Goal: Check status: Check status

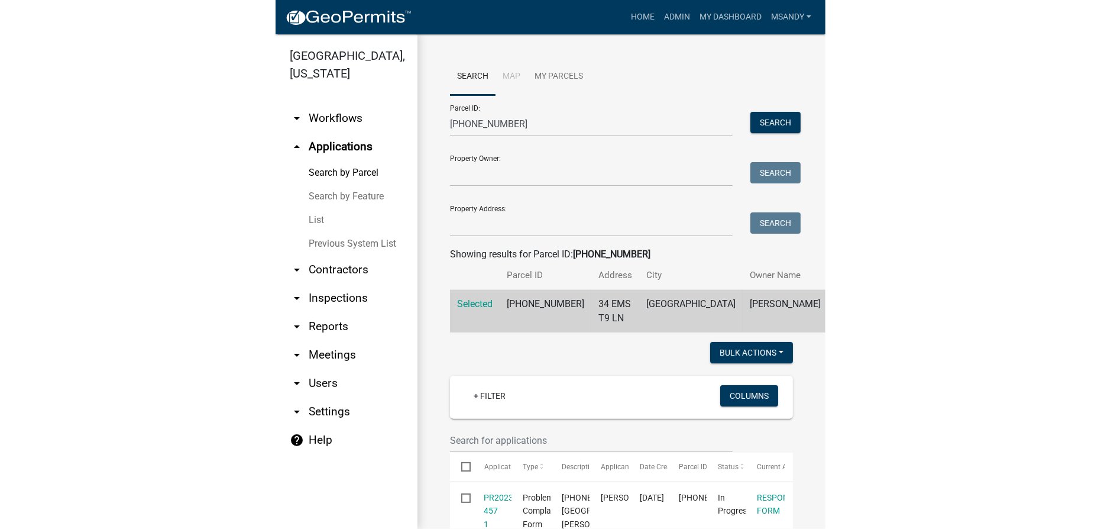
scroll to position [215, 0]
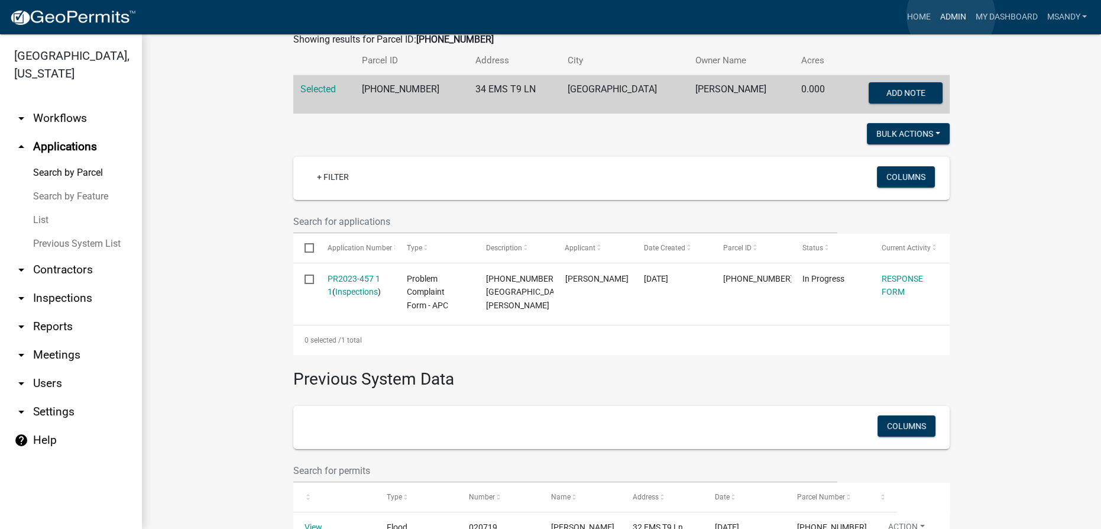
click at [549, 15] on link "Admin" at bounding box center [952, 17] width 35 height 22
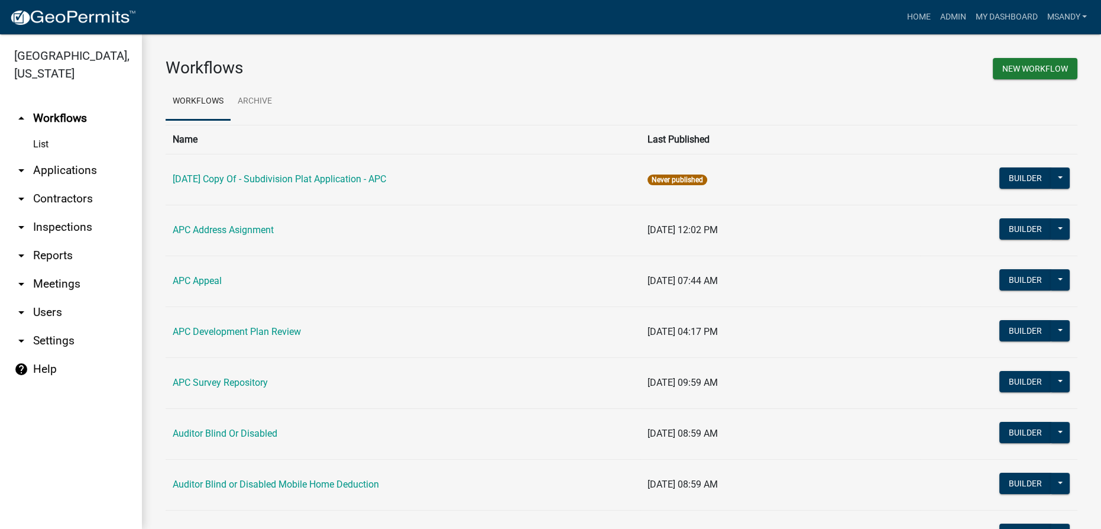
click at [67, 168] on link "arrow_drop_down Applications" at bounding box center [71, 170] width 142 height 28
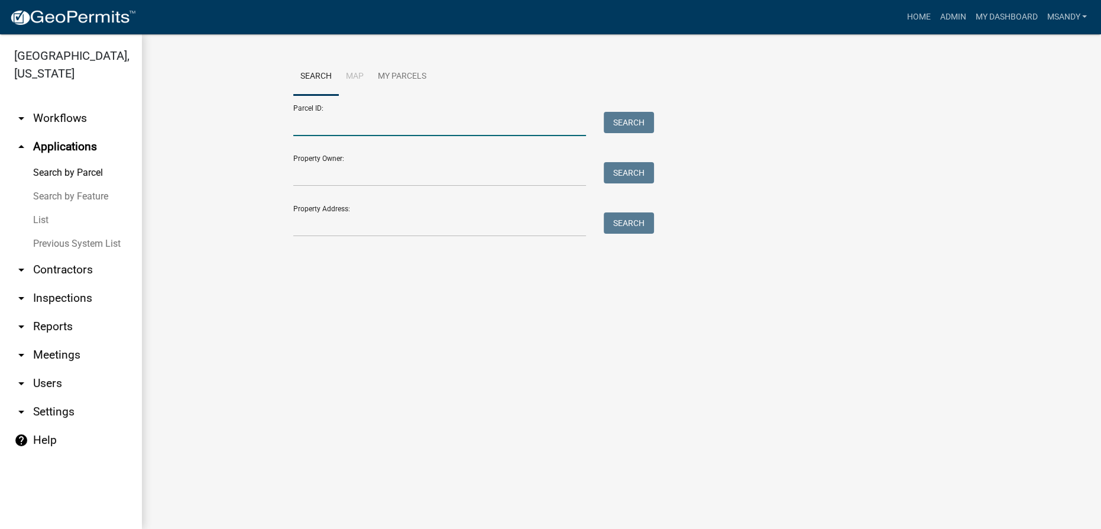
click at [327, 125] on input "Parcel ID:" at bounding box center [439, 124] width 293 height 24
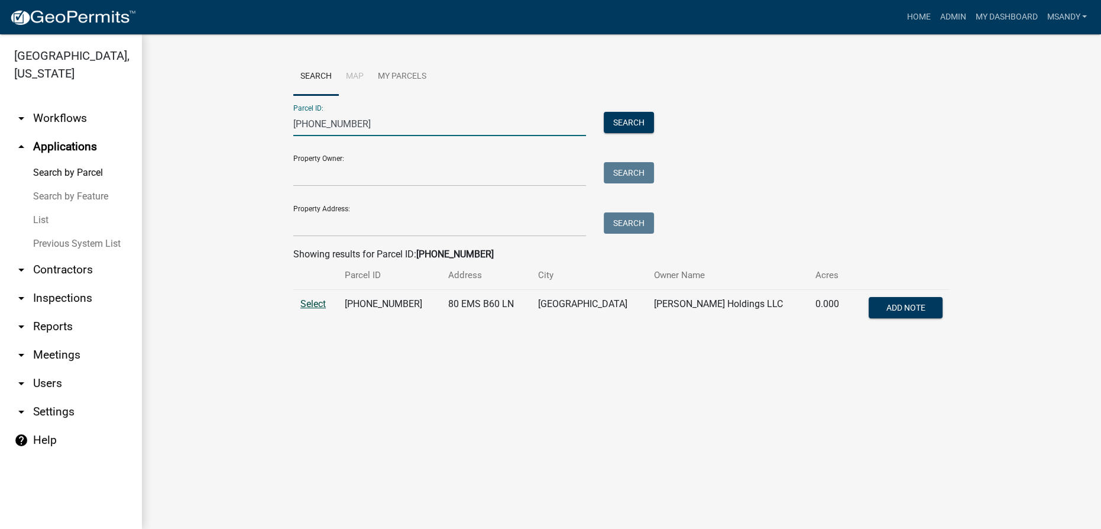
click at [324, 305] on span "Select" at bounding box center [312, 303] width 25 height 11
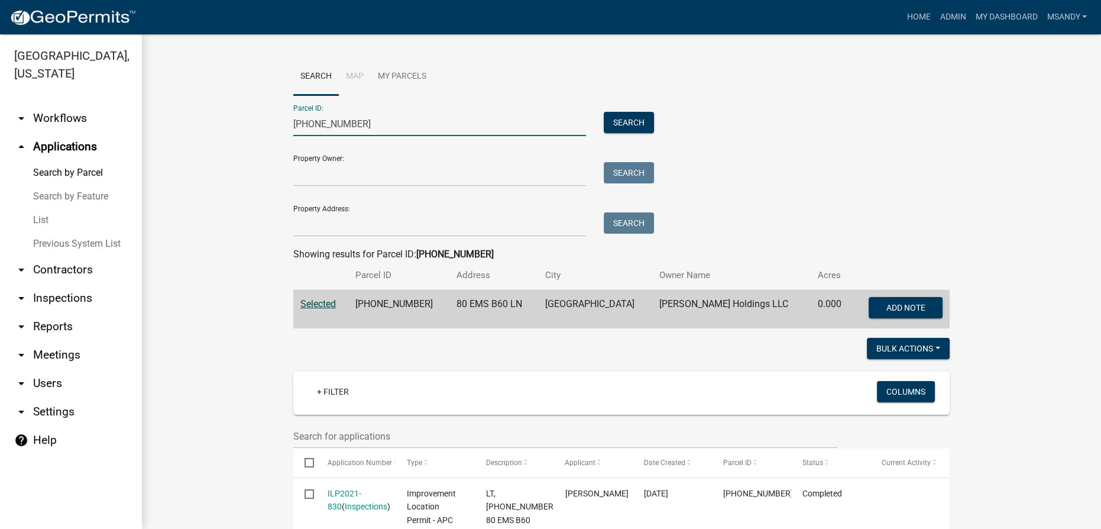
drag, startPoint x: 417, startPoint y: 125, endPoint x: 153, endPoint y: 144, distance: 265.5
click at [153, 144] on div "Search Map My Parcels Parcel ID: [PHONE_NUMBER] Search Property Owner: Search P…" at bounding box center [621, 515] width 959 height 963
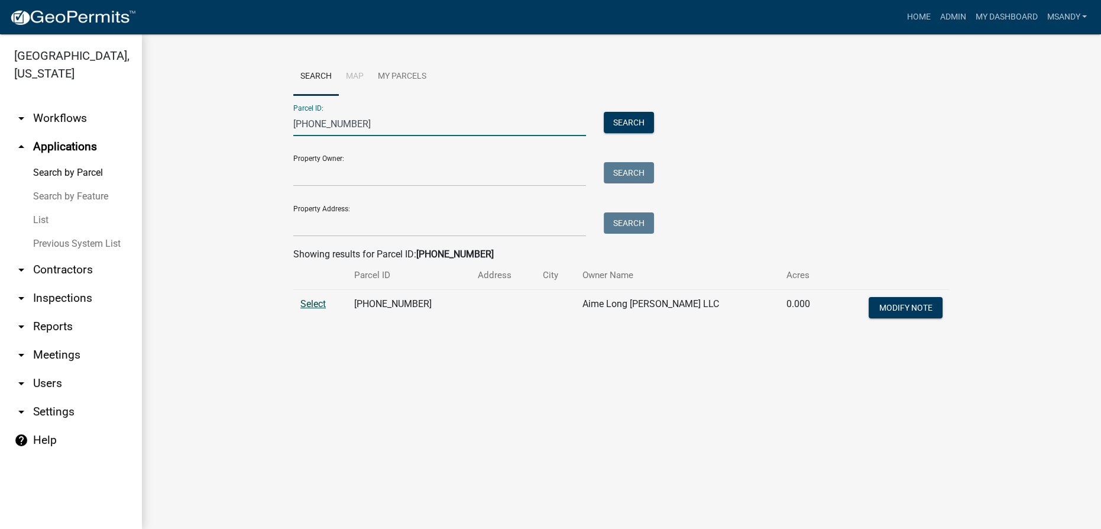
click at [307, 306] on span "Select" at bounding box center [312, 303] width 25 height 11
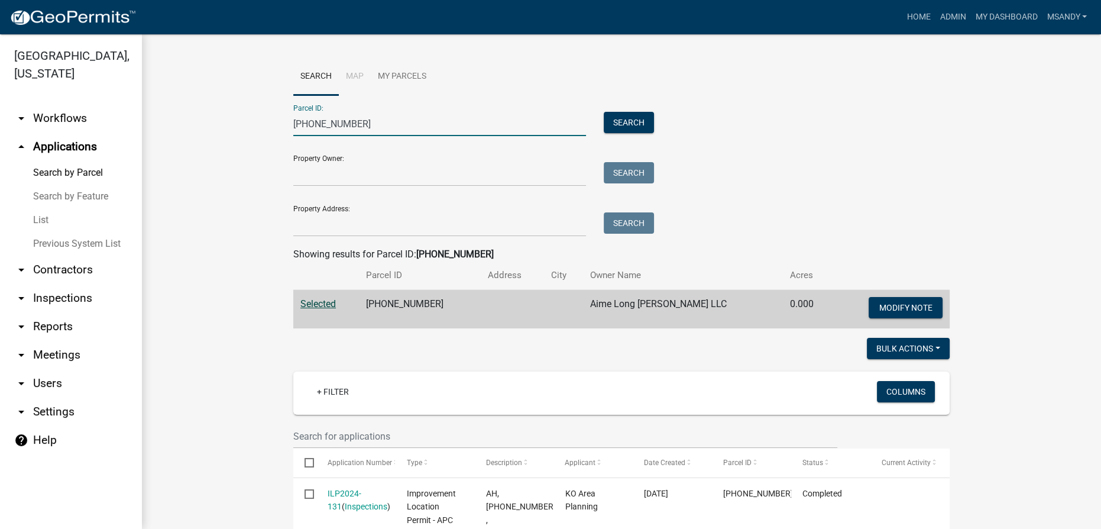
drag, startPoint x: 364, startPoint y: 122, endPoint x: 8, endPoint y: 122, distance: 356.6
click at [8, 122] on div "[GEOGRAPHIC_DATA], [US_STATE] arrow_drop_down Workflows List arrow_drop_up Appl…" at bounding box center [550, 281] width 1101 height 494
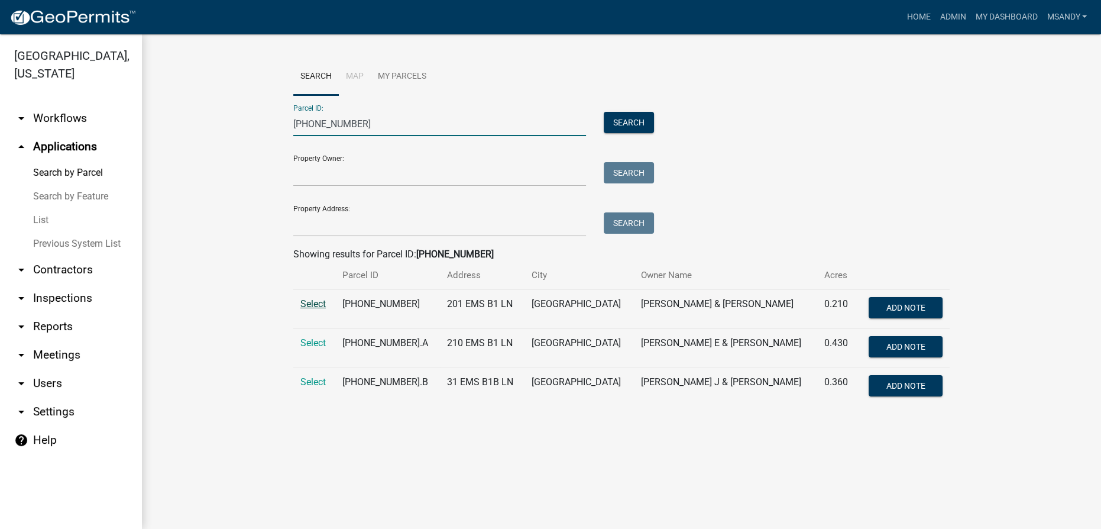
type input "[PHONE_NUMBER]"
click at [312, 305] on span "Select" at bounding box center [312, 303] width 25 height 11
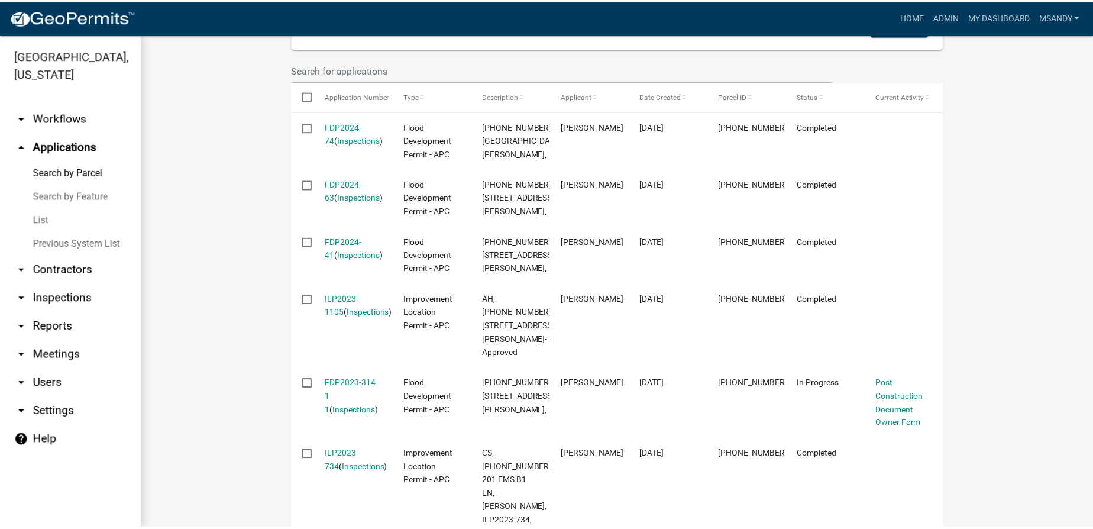
scroll to position [376, 0]
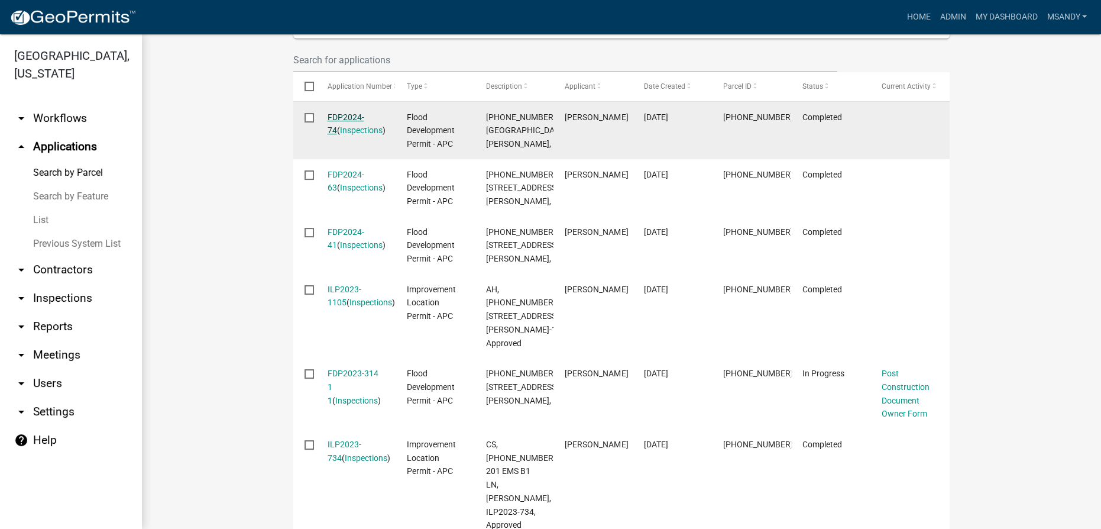
click at [342, 112] on link "FDP2024-74" at bounding box center [346, 123] width 37 height 23
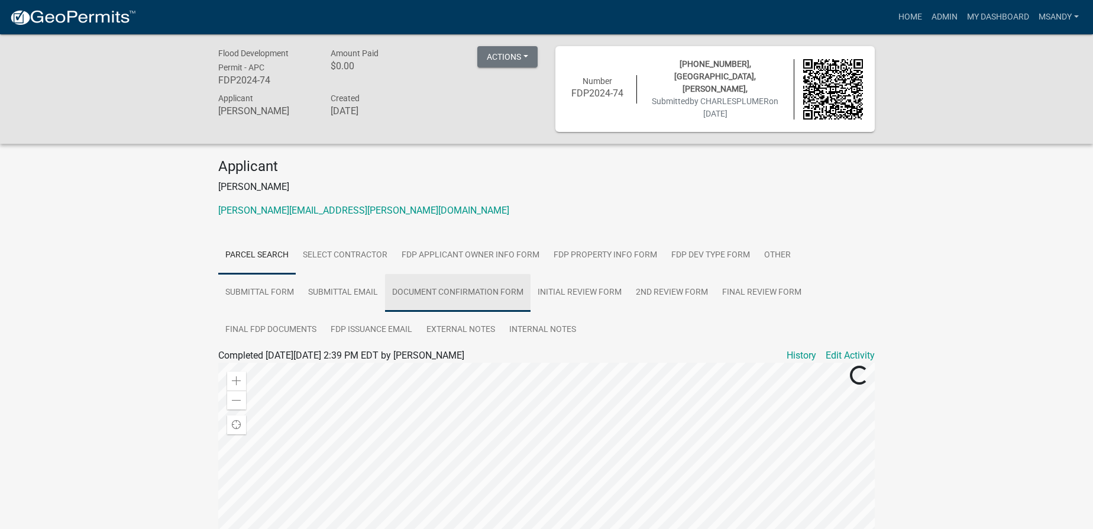
click at [477, 291] on link "Document Confirmation Form" at bounding box center [457, 293] width 145 height 38
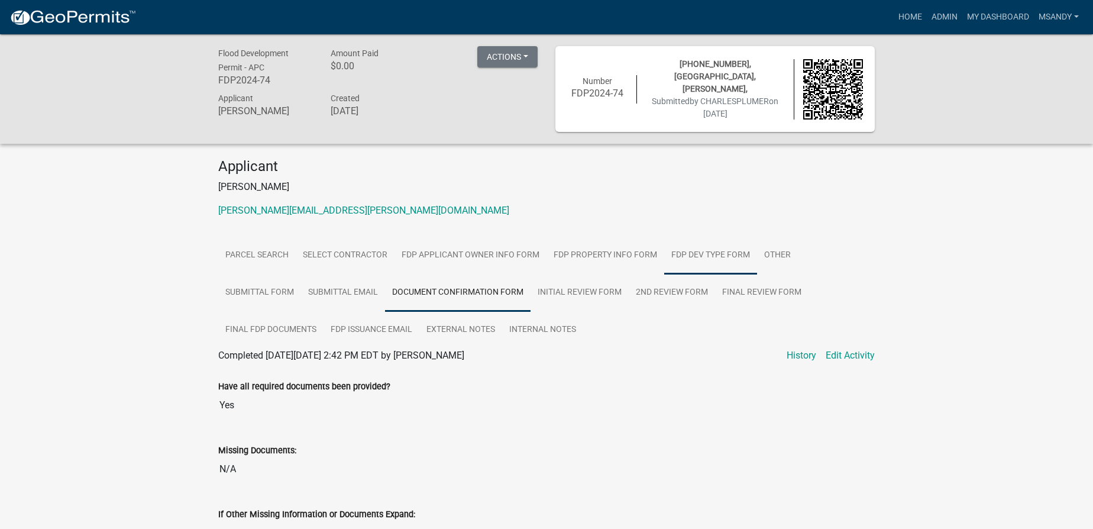
click at [549, 246] on link "FDP Dev Type Form" at bounding box center [710, 256] width 93 height 38
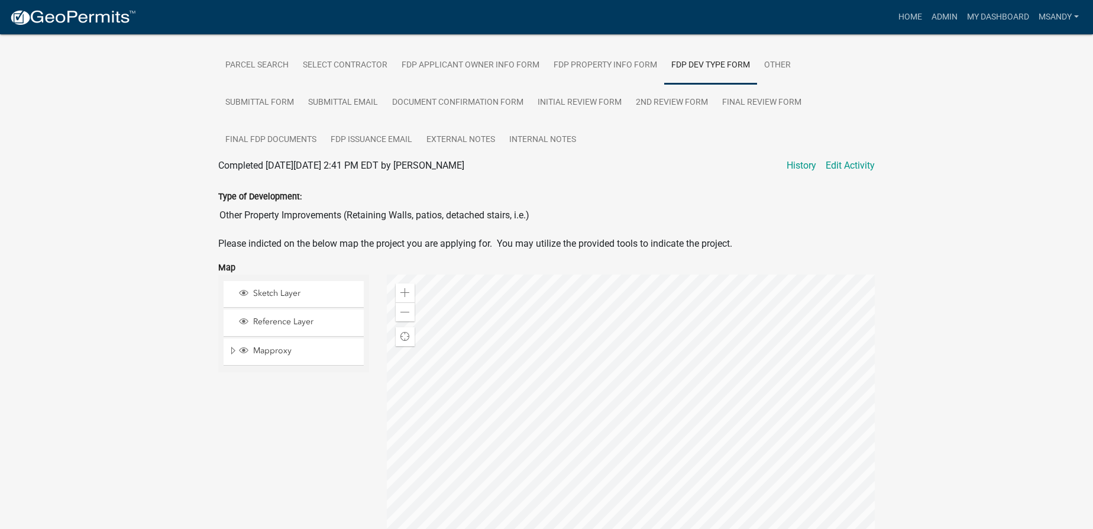
scroll to position [73, 0]
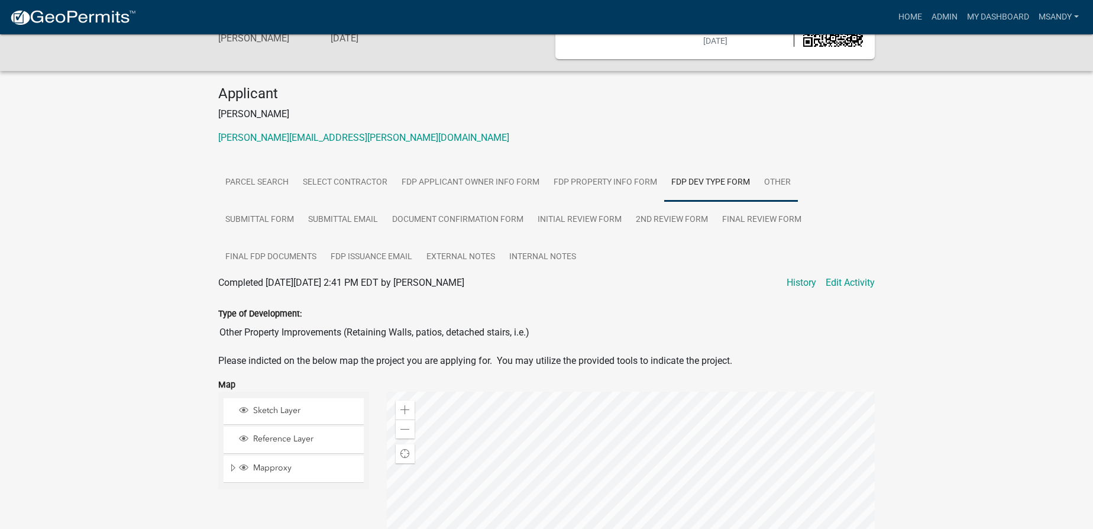
click at [549, 173] on link "Other" at bounding box center [777, 183] width 41 height 38
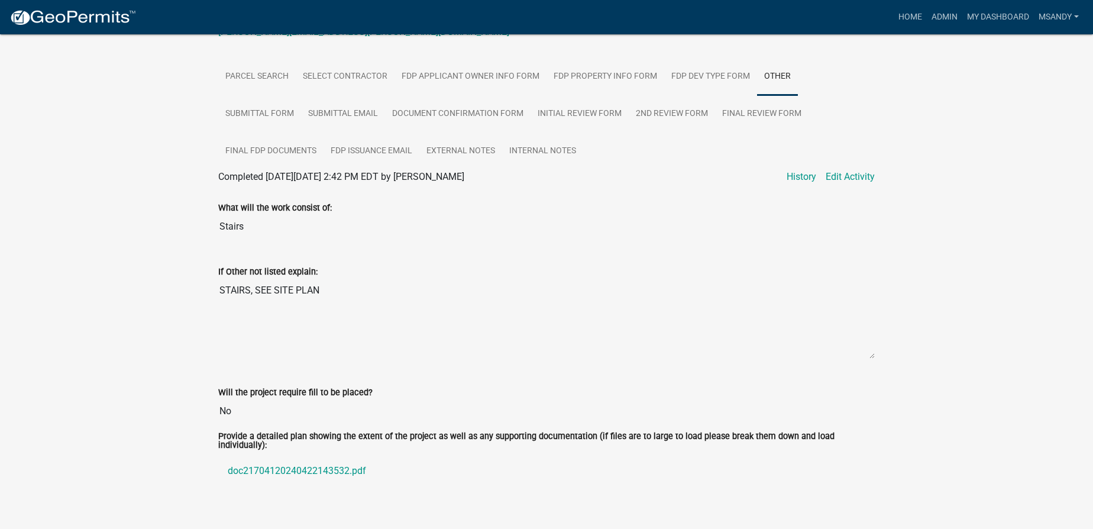
scroll to position [190, 0]
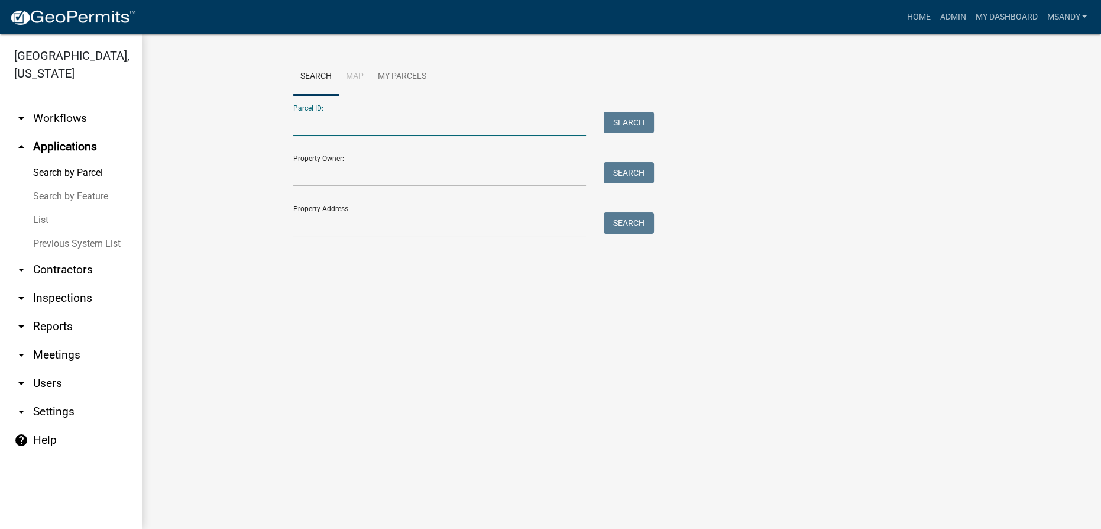
click at [346, 119] on input "Parcel ID:" at bounding box center [439, 124] width 293 height 24
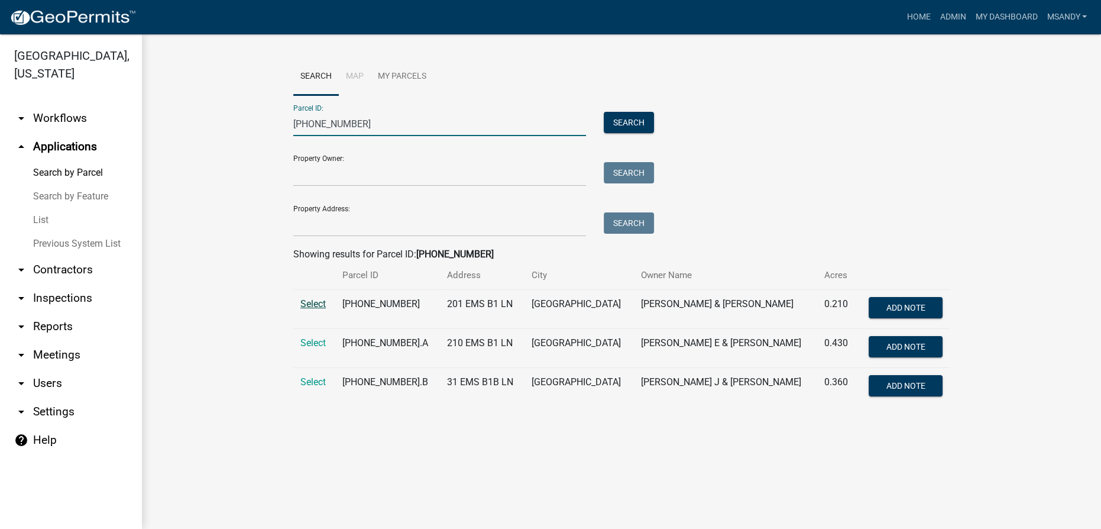
type input "[PHONE_NUMBER]"
click at [317, 304] on span "Select" at bounding box center [312, 303] width 25 height 11
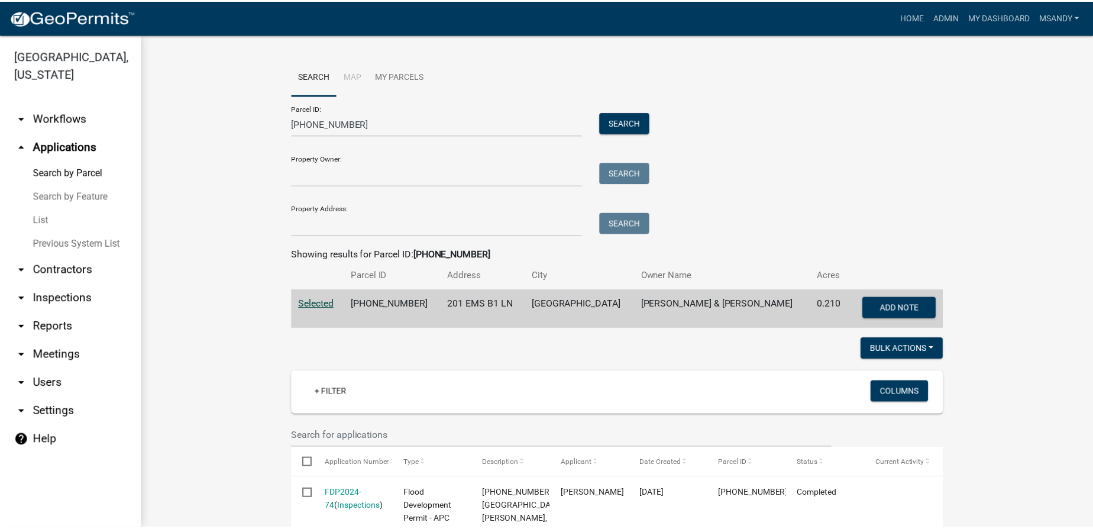
scroll to position [161, 0]
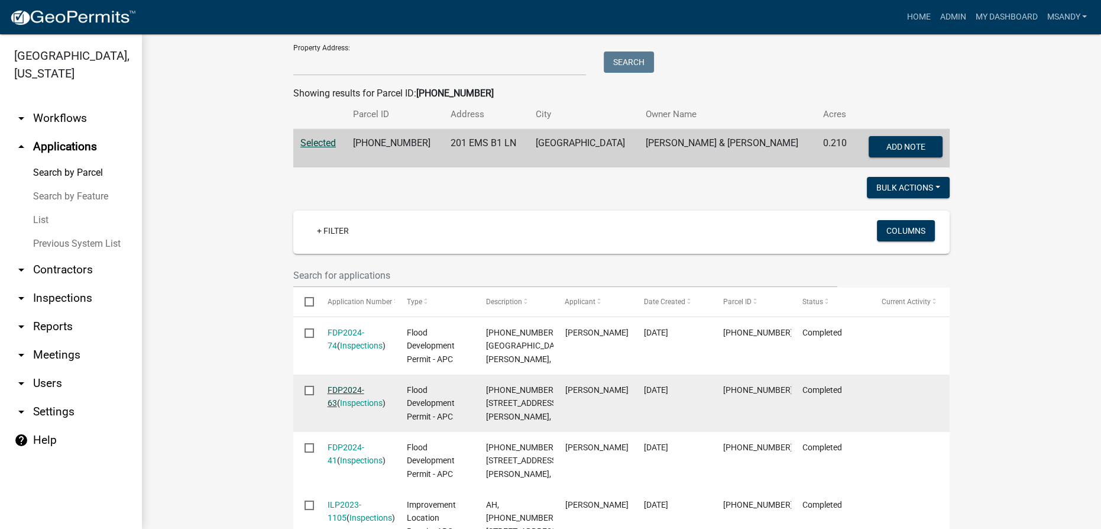
click at [348, 385] on link "FDP2024-63" at bounding box center [346, 396] width 37 height 23
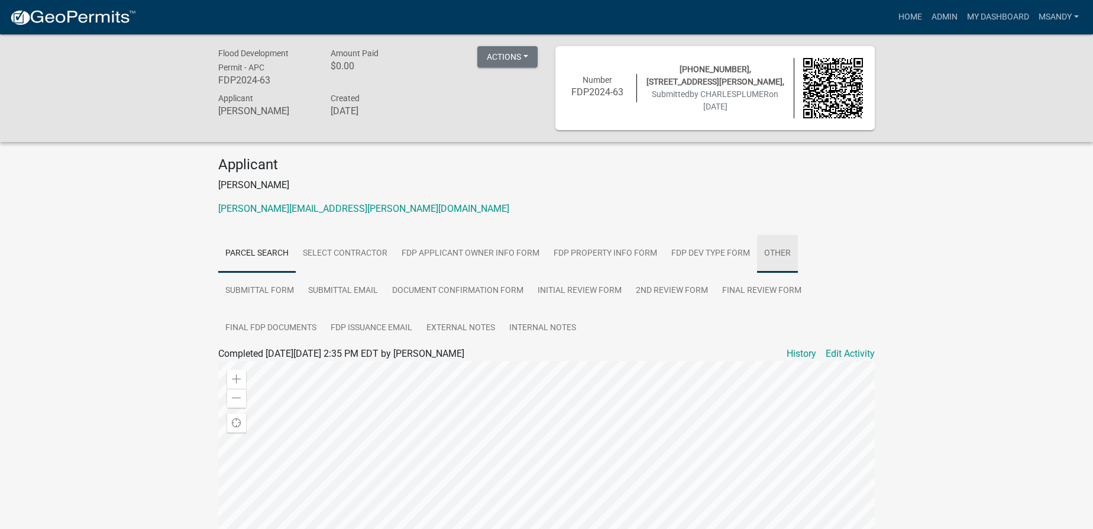
click at [549, 250] on link "Other" at bounding box center [777, 254] width 41 height 38
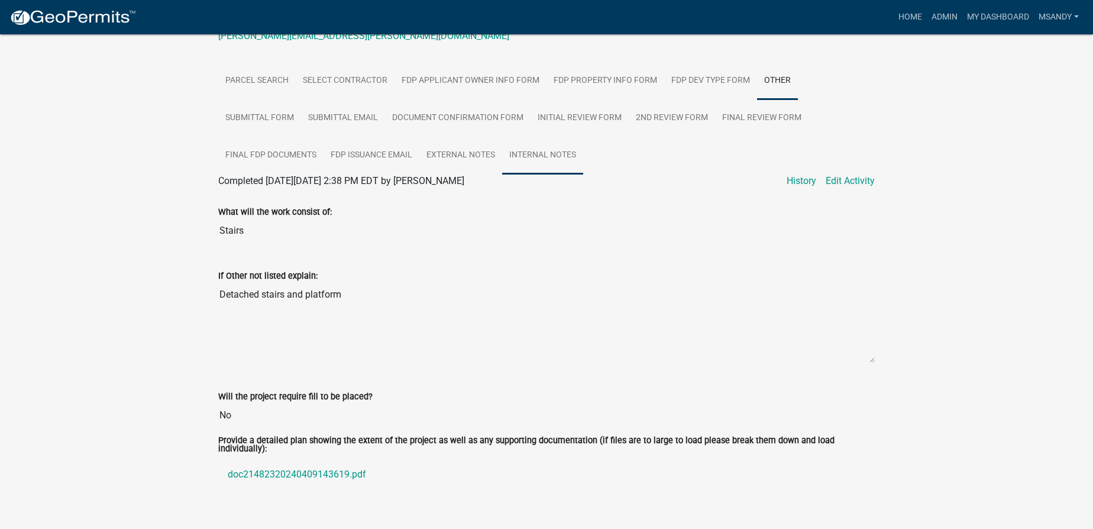
scroll to position [190, 0]
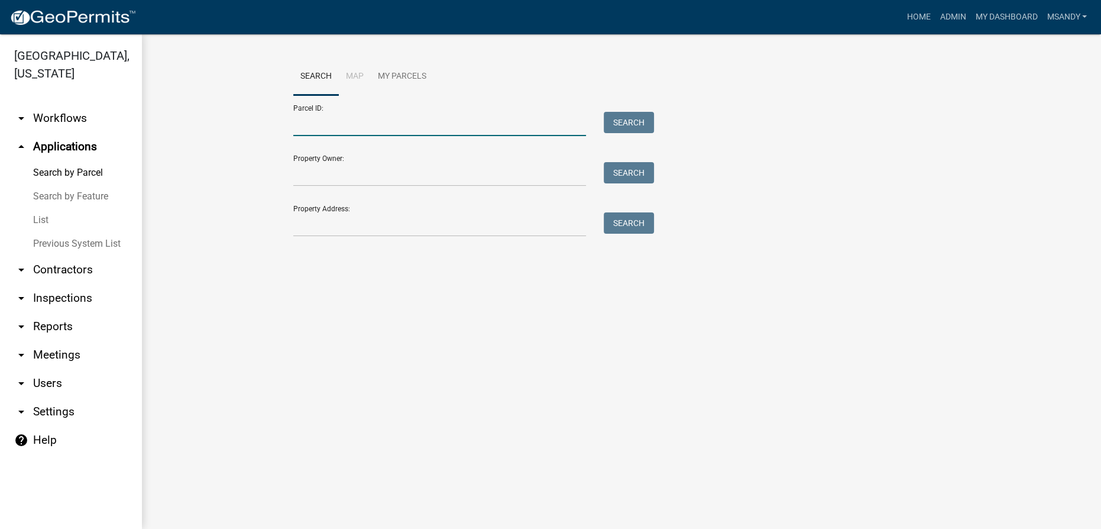
click at [463, 128] on input "Parcel ID:" at bounding box center [439, 124] width 293 height 24
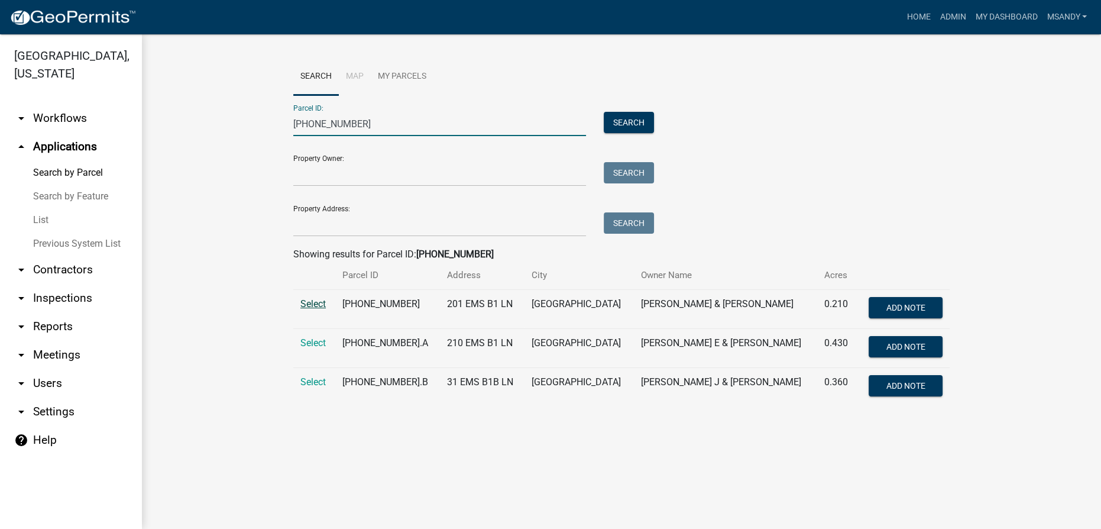
type input "[PHONE_NUMBER]"
click at [318, 305] on span "Select" at bounding box center [312, 303] width 25 height 11
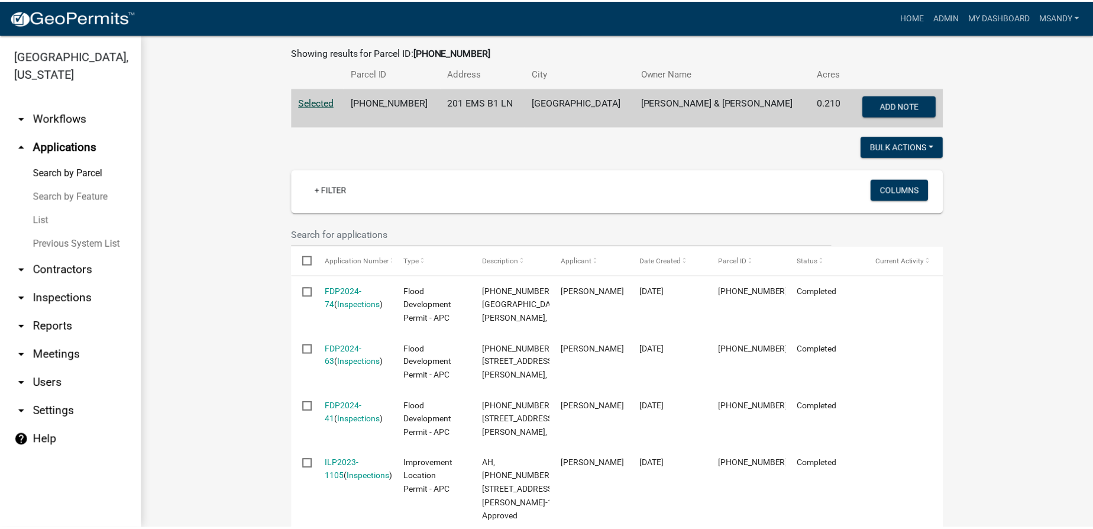
scroll to position [268, 0]
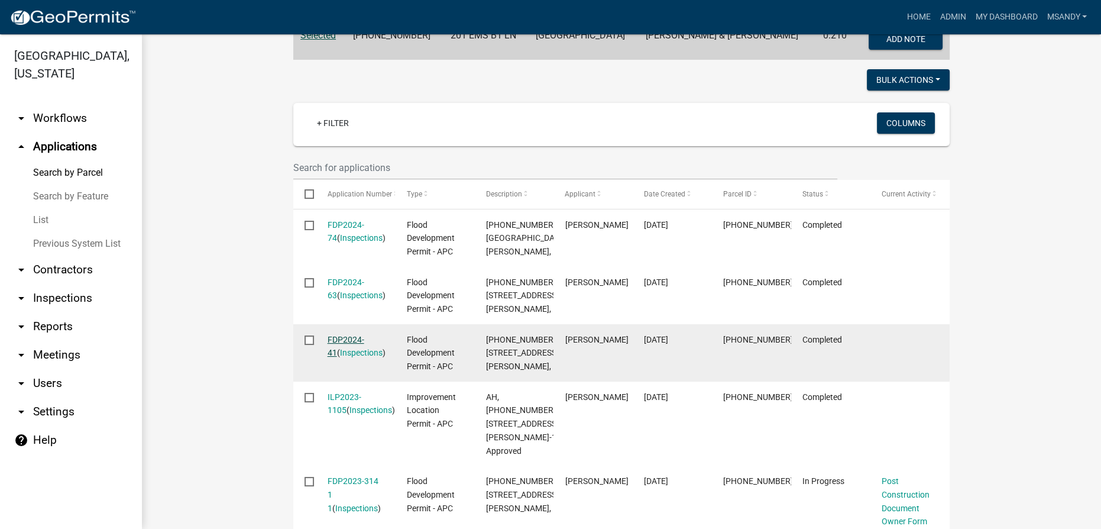
click at [343, 335] on link "FDP2024-41" at bounding box center [346, 346] width 37 height 23
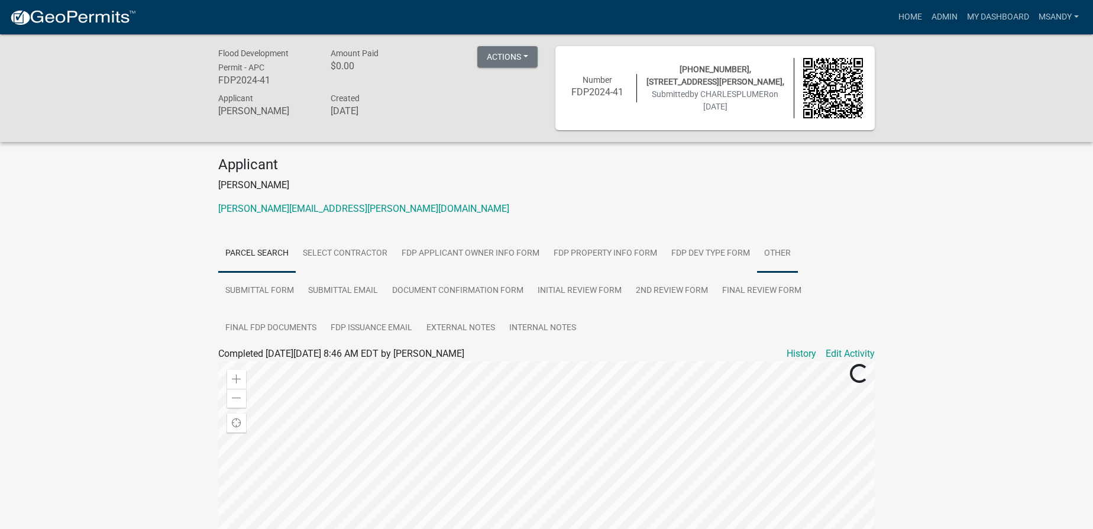
click at [549, 252] on link "Other" at bounding box center [777, 254] width 41 height 38
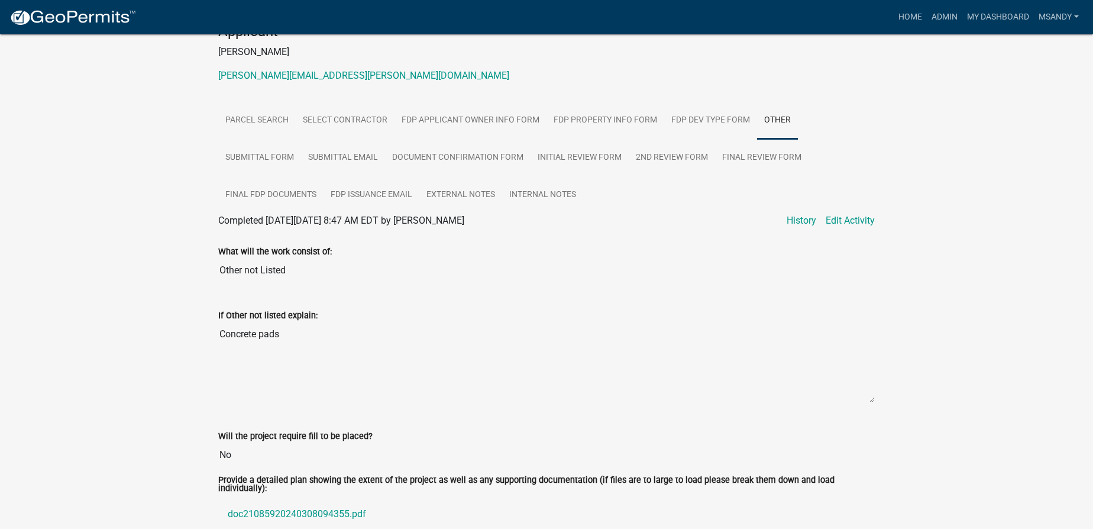
scroll to position [190, 0]
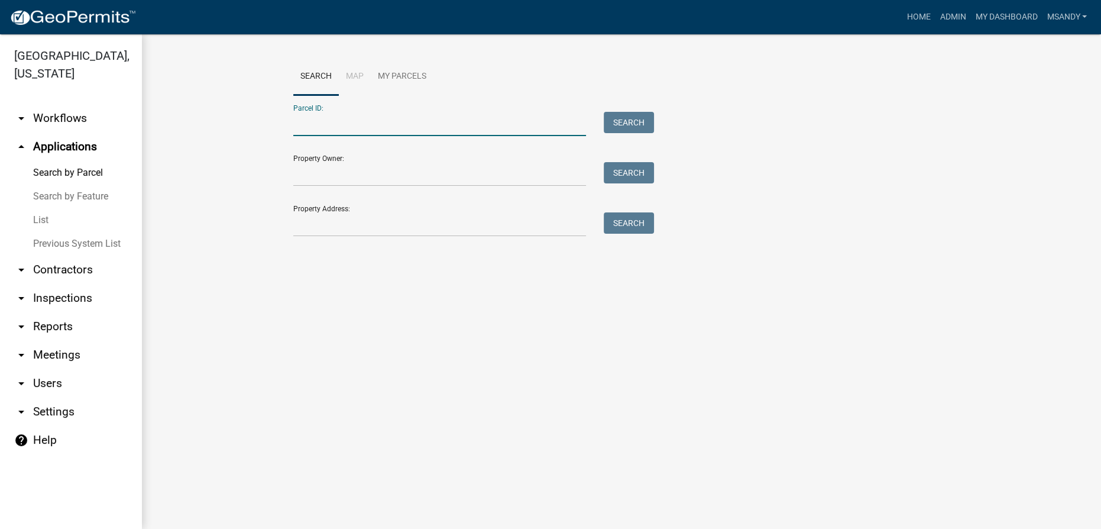
click at [309, 124] on input "Parcel ID:" at bounding box center [439, 124] width 293 height 24
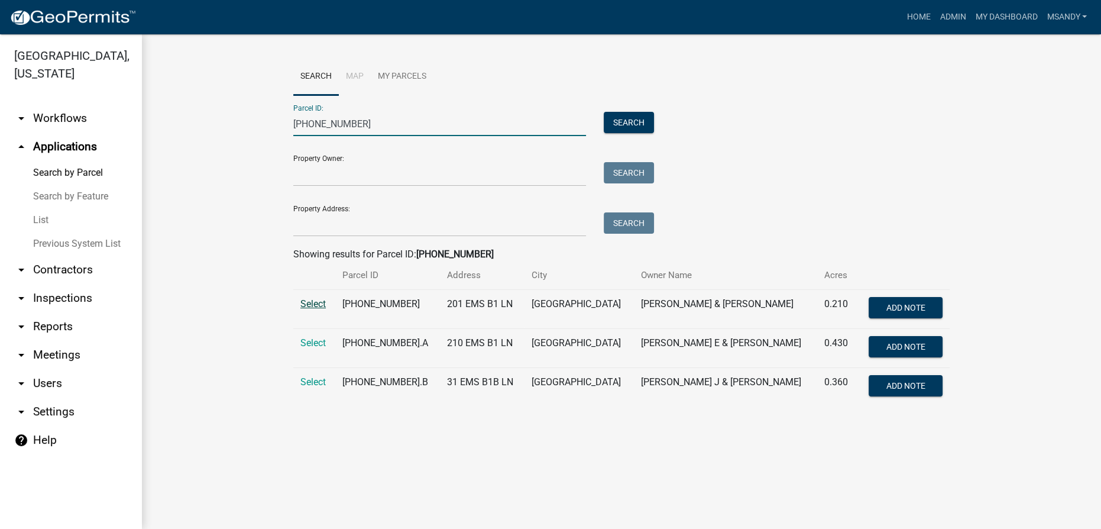
type input "[PHONE_NUMBER]"
click at [314, 305] on span "Select" at bounding box center [312, 303] width 25 height 11
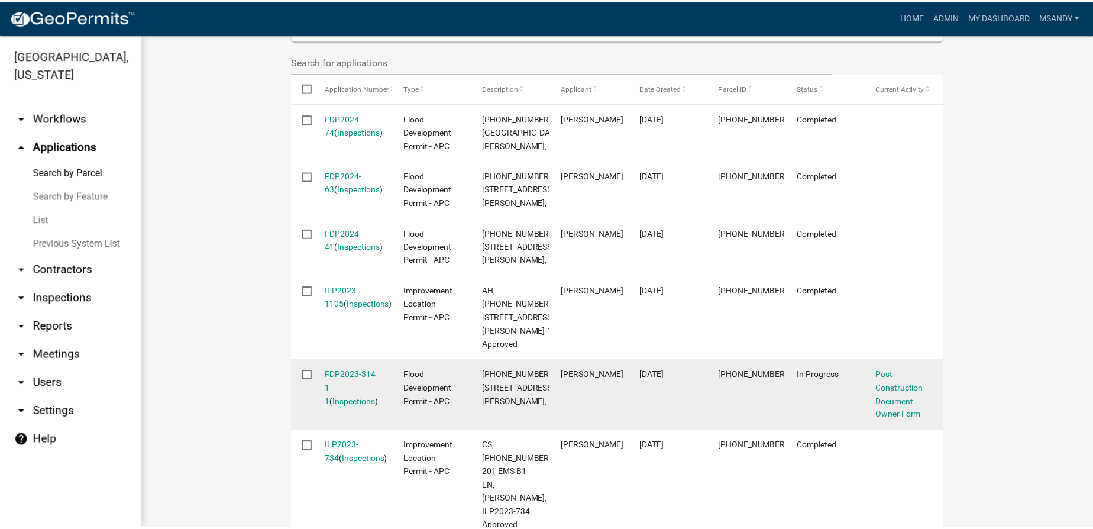
scroll to position [376, 0]
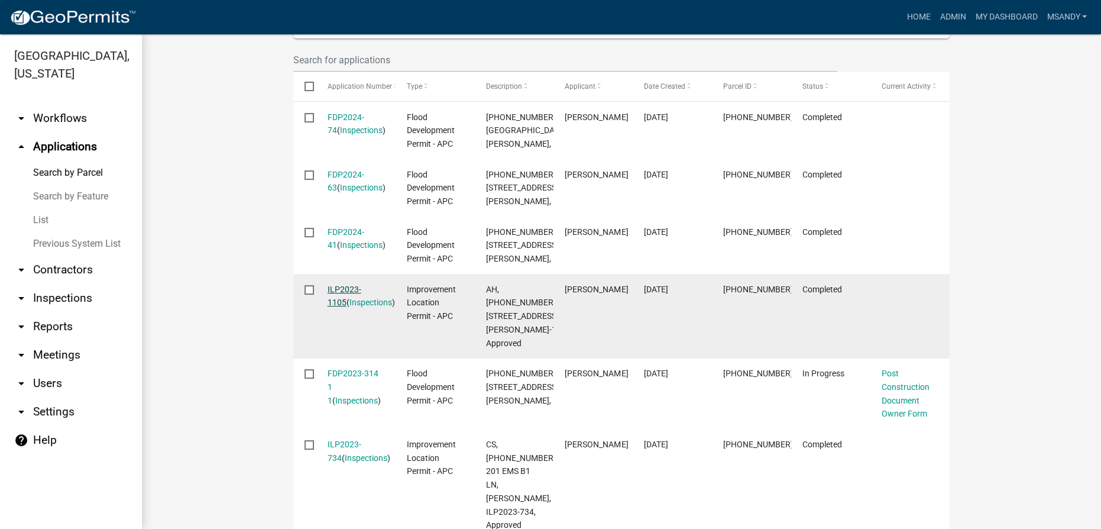
click at [348, 289] on link "ILP2023-1105" at bounding box center [345, 295] width 34 height 23
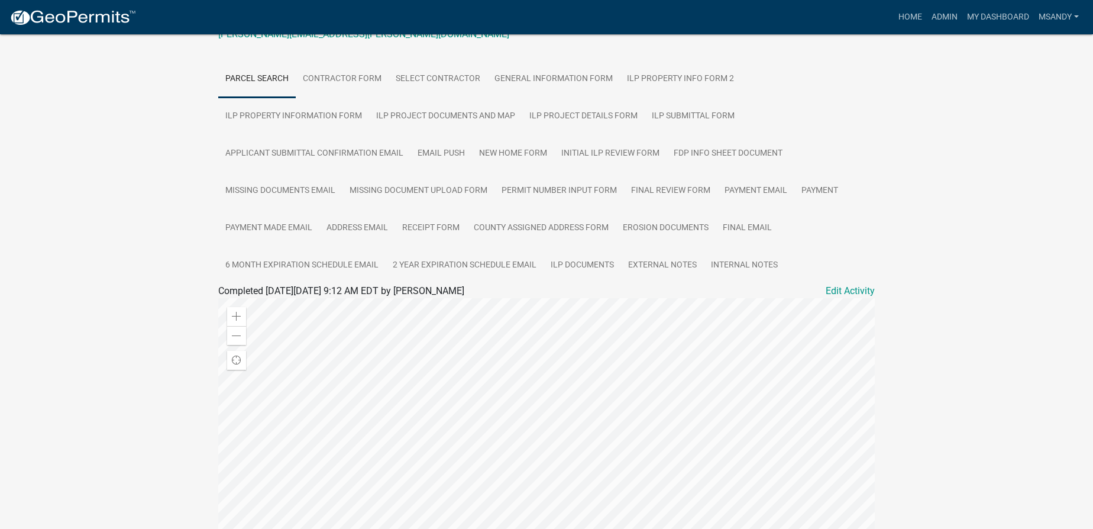
scroll to position [268, 0]
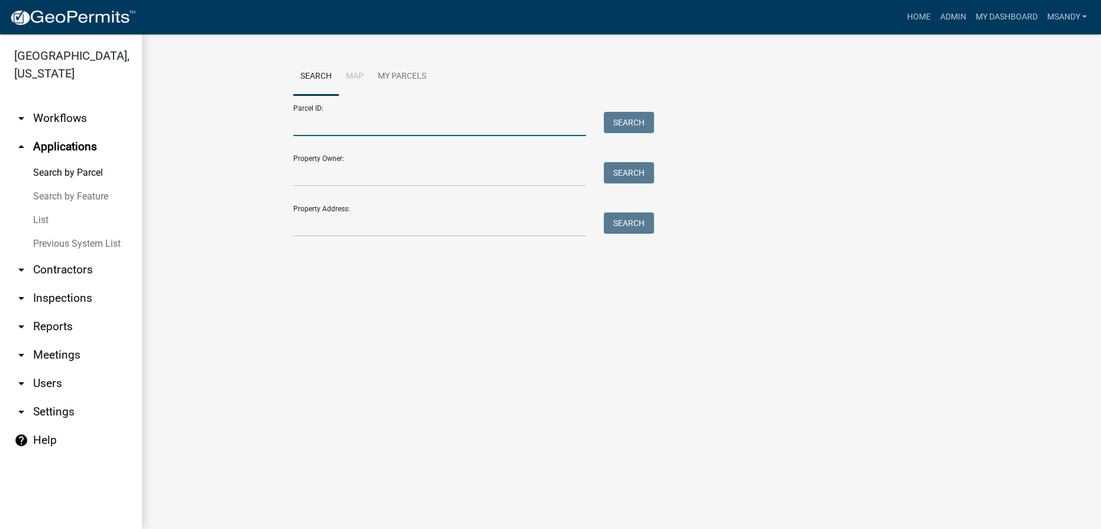
click at [494, 122] on input "Parcel ID:" at bounding box center [439, 124] width 293 height 24
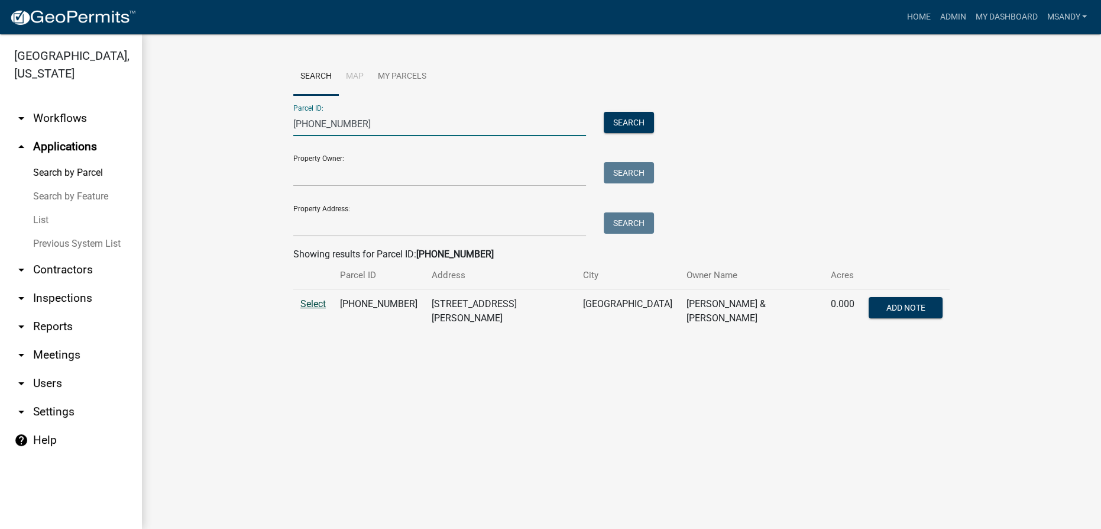
type input "[PHONE_NUMBER]"
click at [318, 300] on span "Select" at bounding box center [312, 303] width 25 height 11
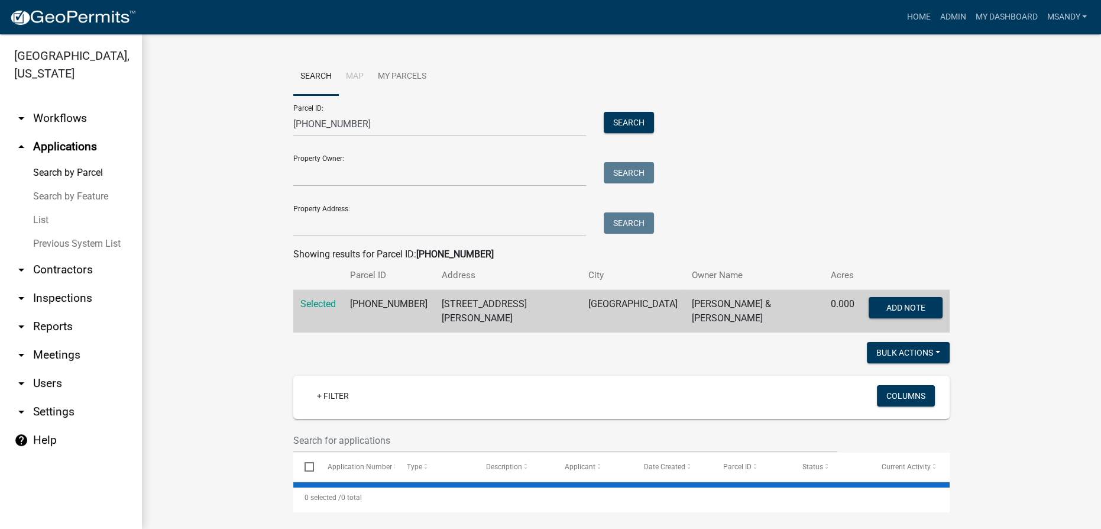
select select "2: 50"
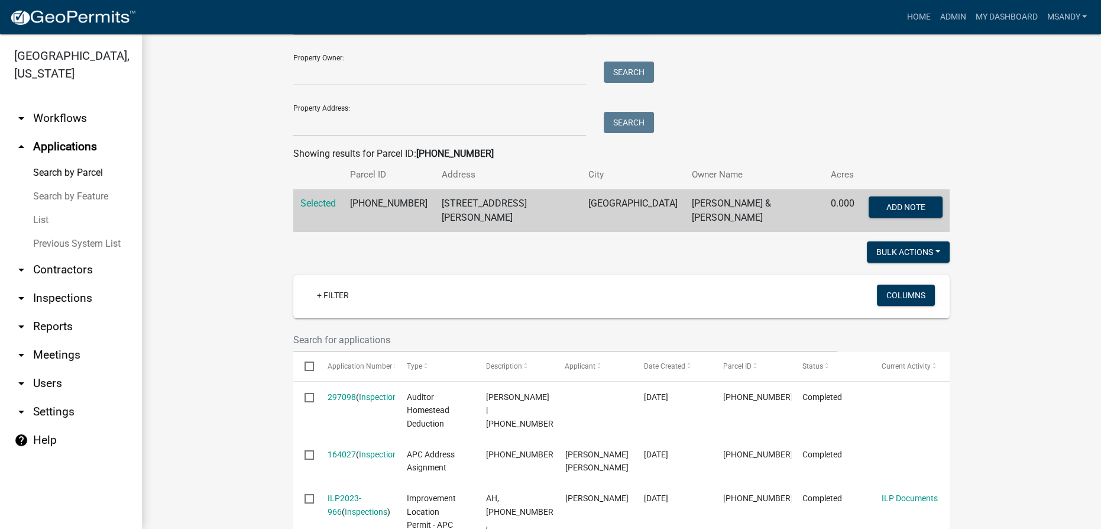
scroll to position [53, 0]
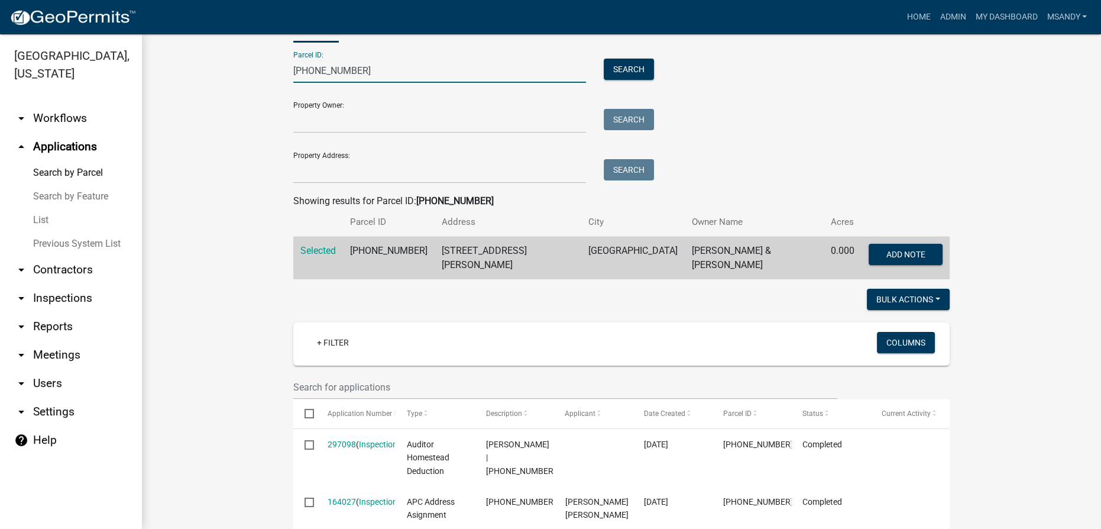
drag, startPoint x: 378, startPoint y: 64, endPoint x: 168, endPoint y: 76, distance: 210.3
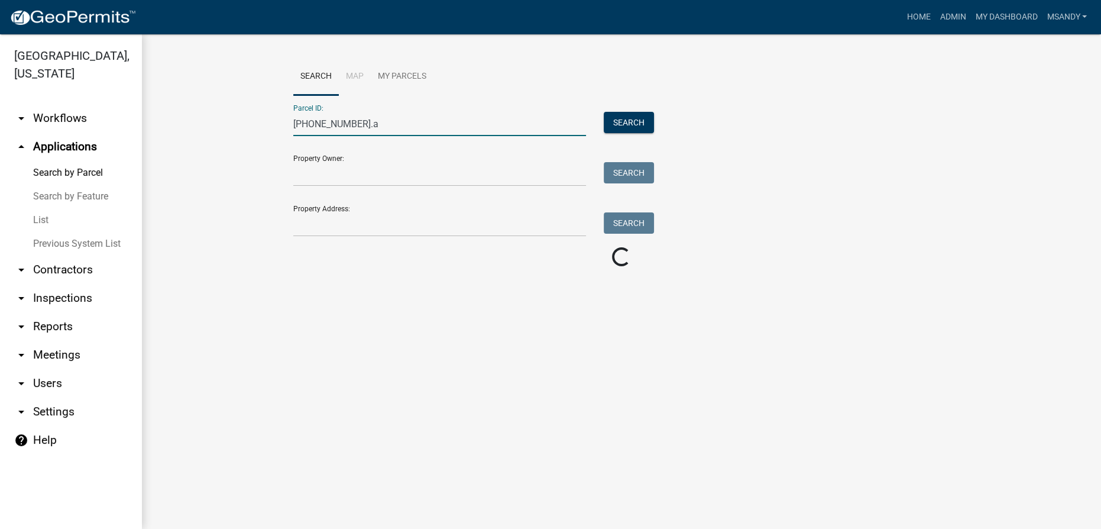
scroll to position [0, 0]
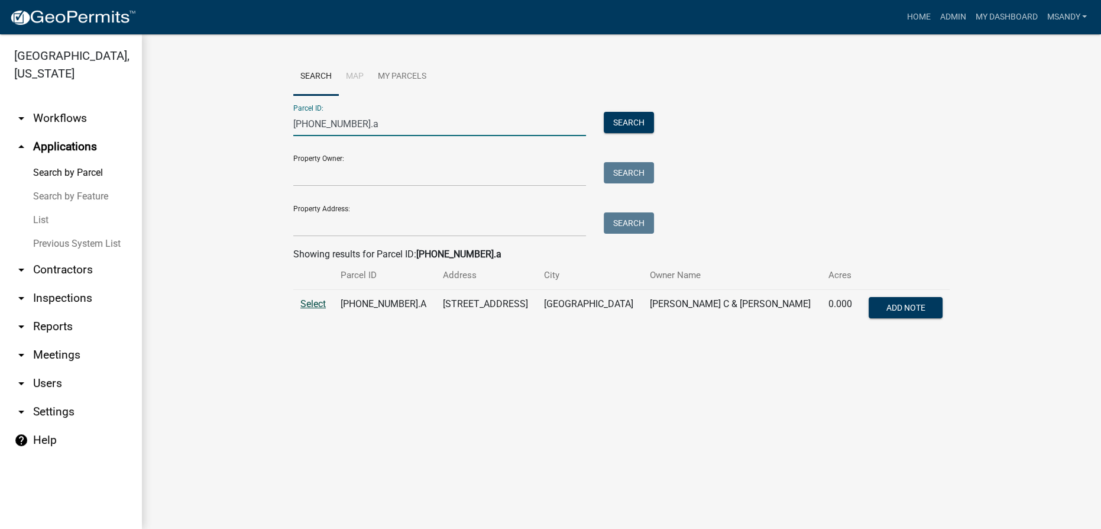
type input "[PHONE_NUMBER].a"
click at [308, 298] on span "Select" at bounding box center [312, 303] width 25 height 11
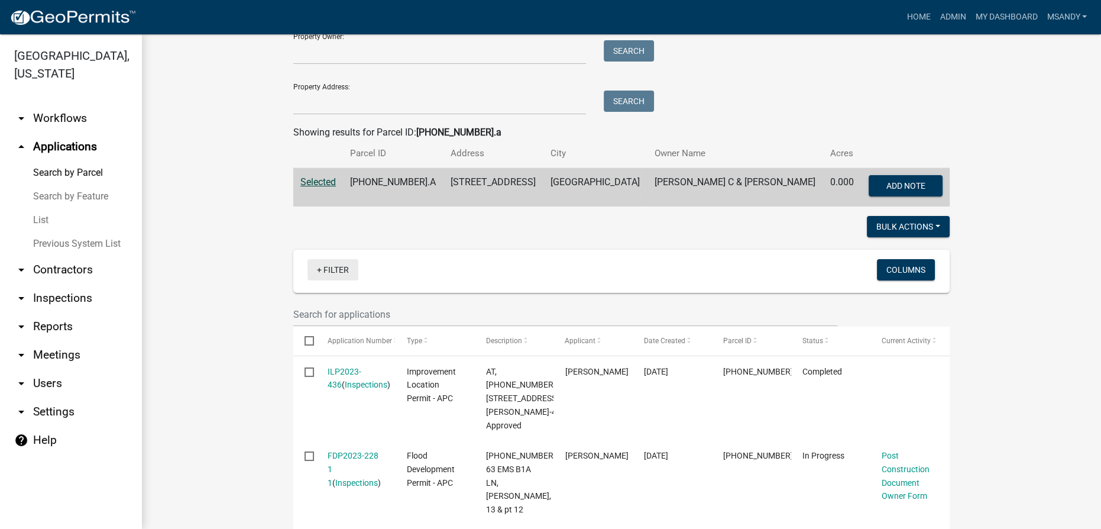
scroll to position [161, 0]
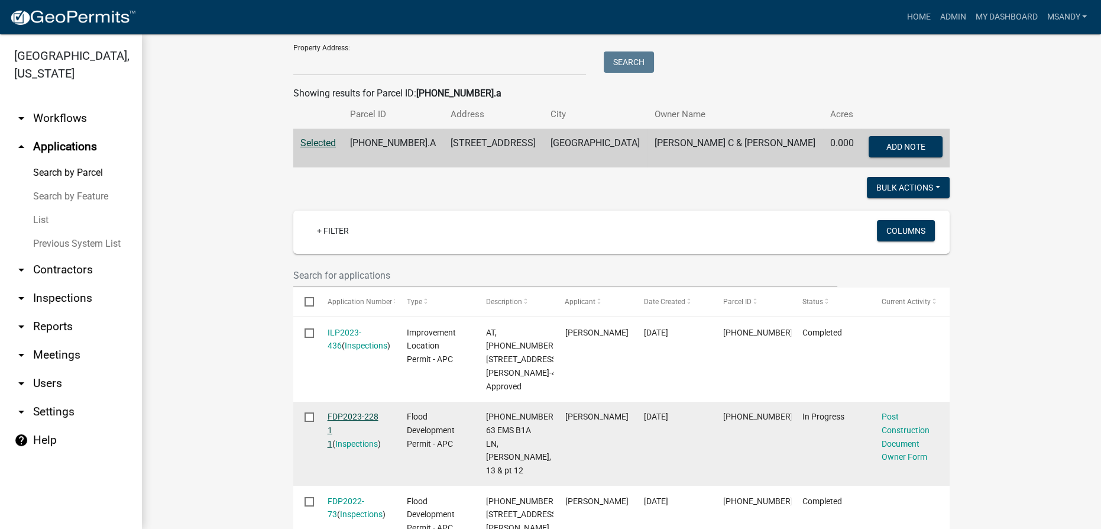
click at [358, 430] on link "FDP2023-228 1 1" at bounding box center [353, 430] width 51 height 37
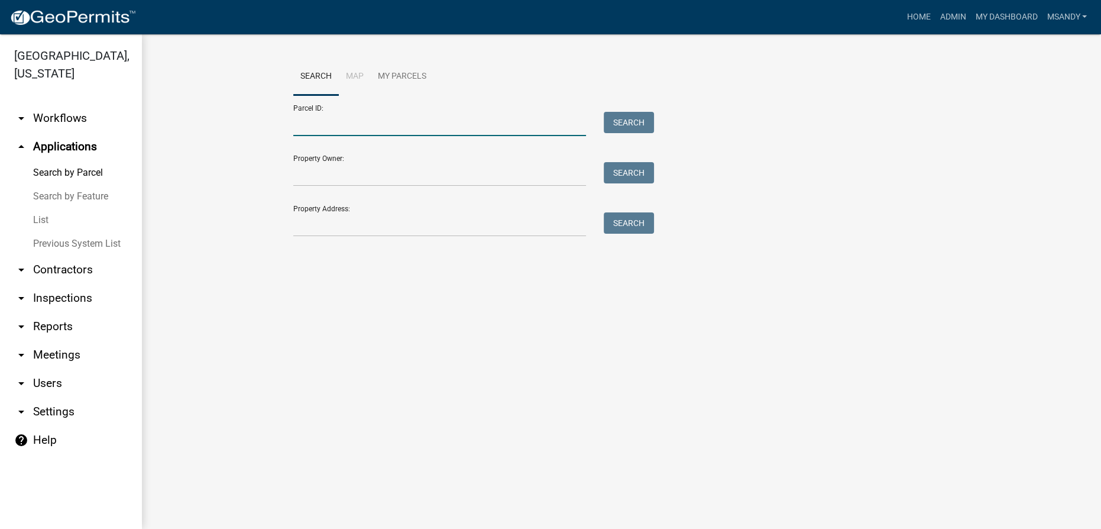
click at [439, 125] on input "Parcel ID:" at bounding box center [439, 124] width 293 height 24
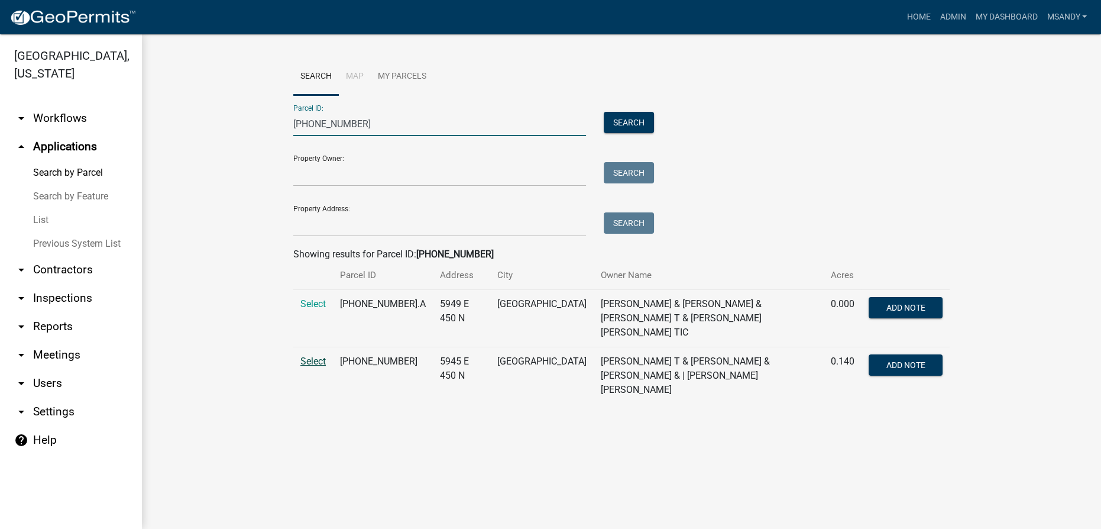
type input "[PHONE_NUMBER]"
click at [306, 355] on span "Select" at bounding box center [312, 360] width 25 height 11
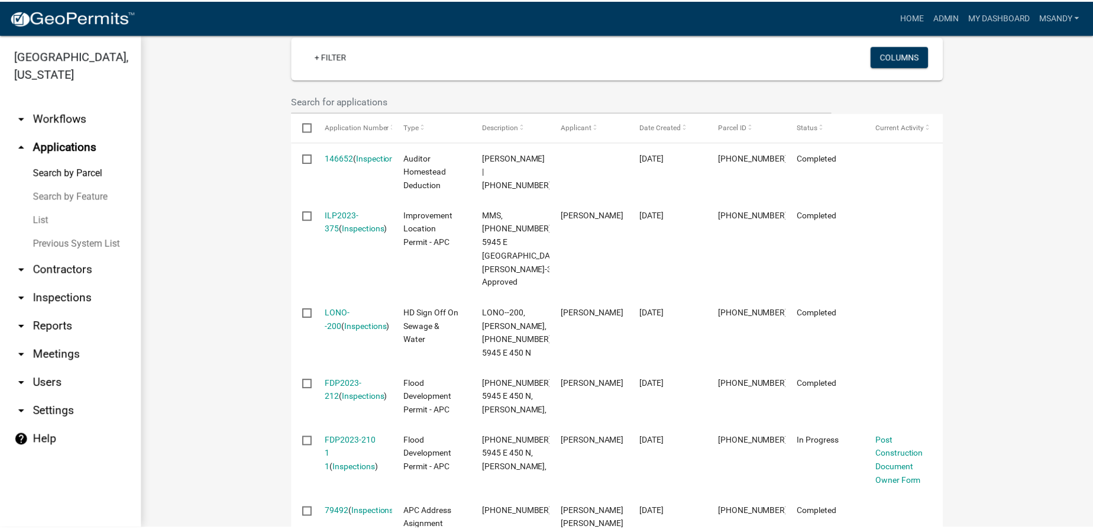
scroll to position [376, 0]
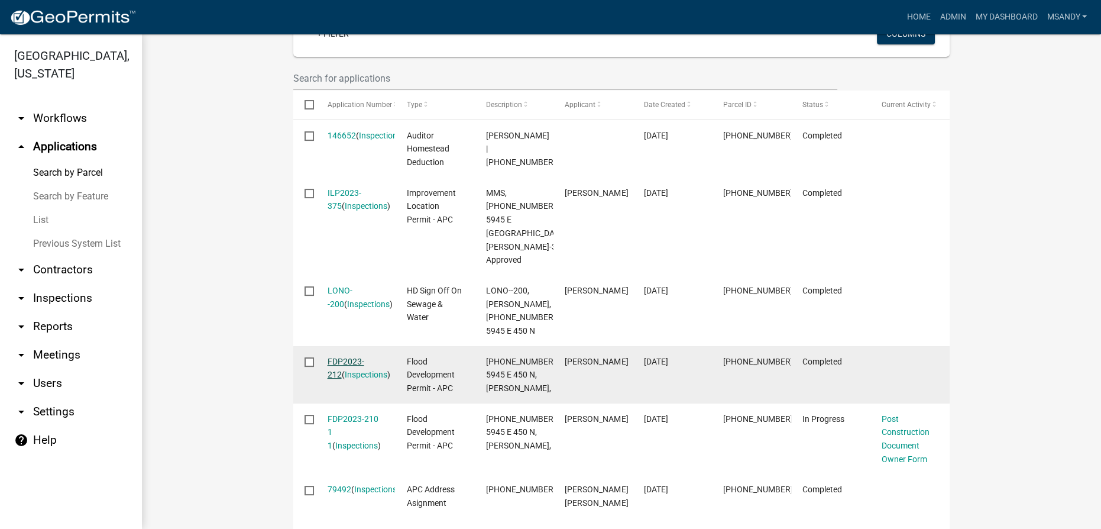
click at [341, 357] on link "FDP2023-212" at bounding box center [346, 368] width 37 height 23
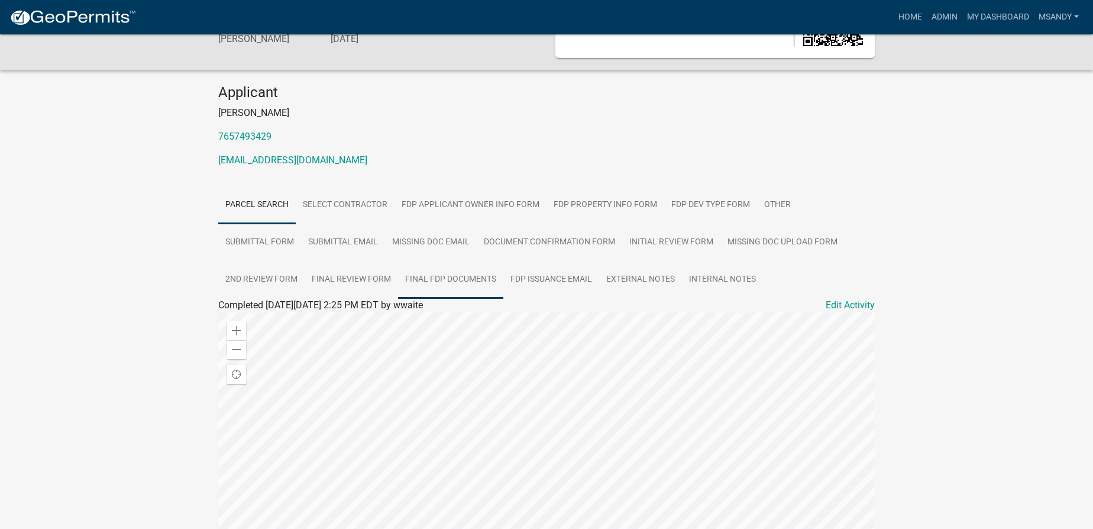
scroll to position [161, 0]
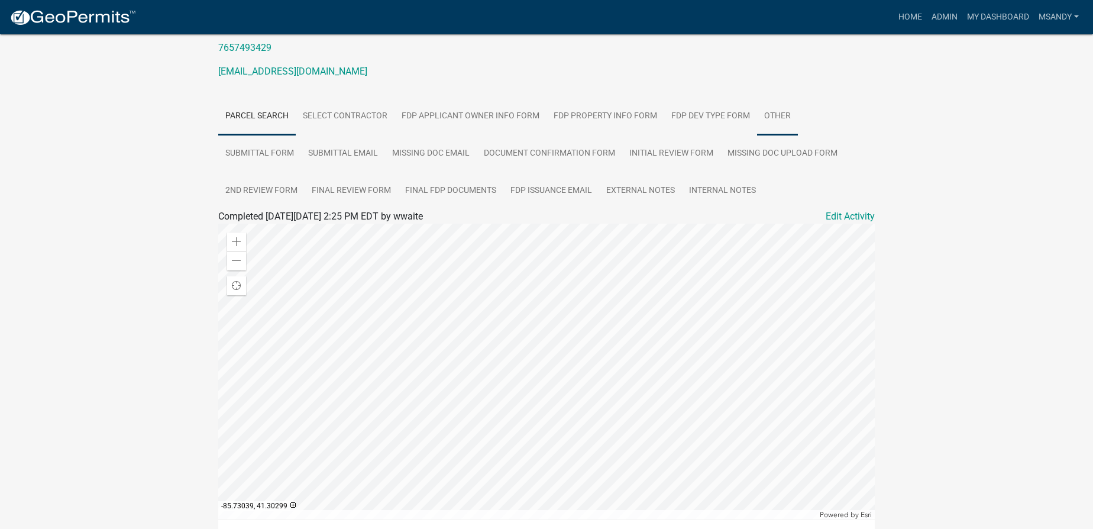
click at [549, 119] on link "Other" at bounding box center [777, 117] width 41 height 38
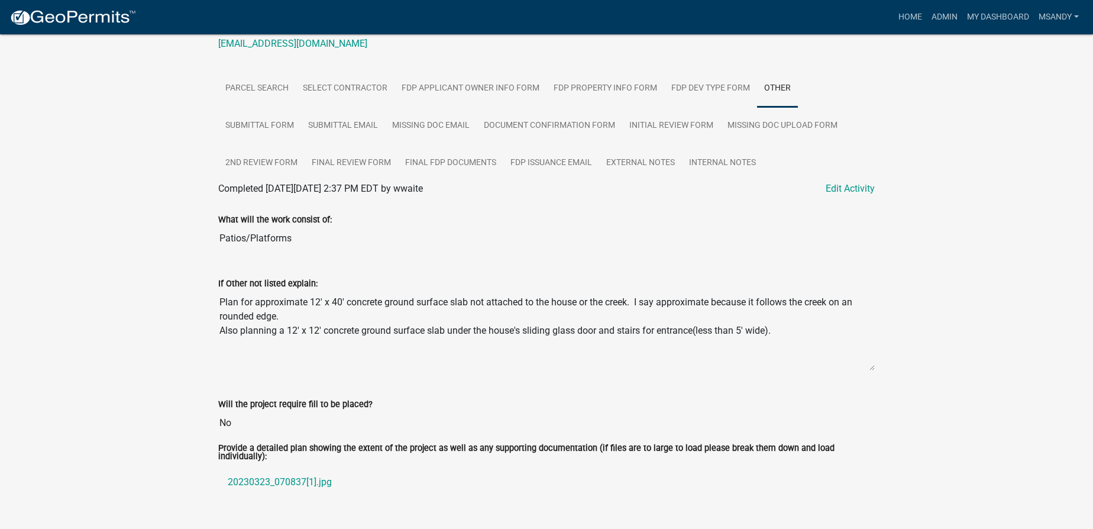
scroll to position [214, 0]
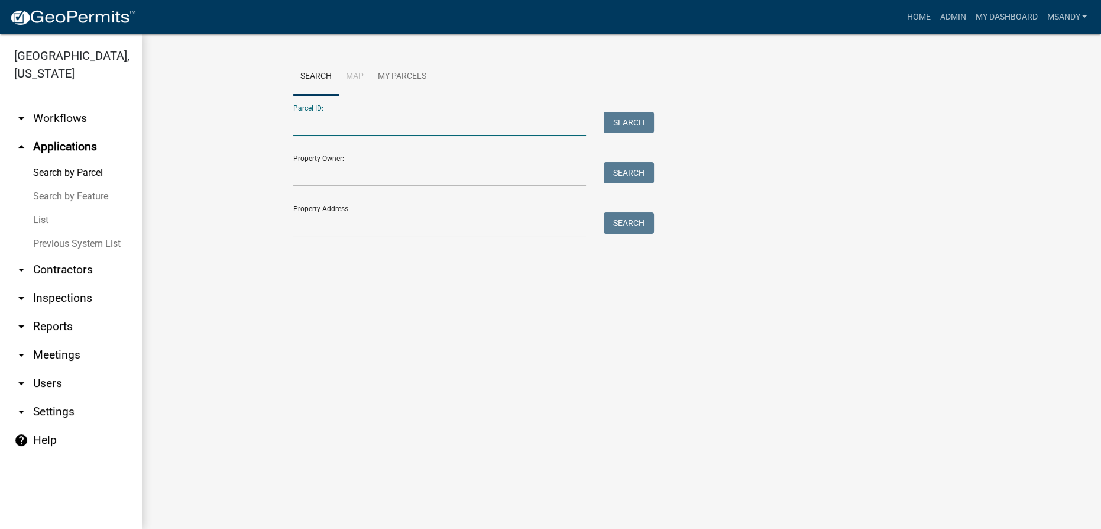
click at [351, 133] on input "Parcel ID:" at bounding box center [439, 124] width 293 height 24
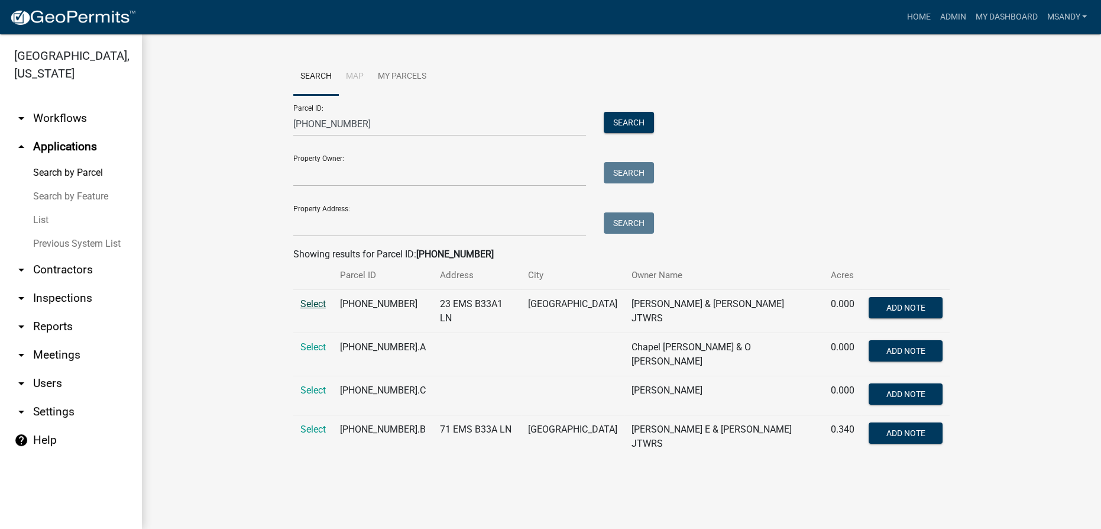
click at [304, 305] on span "Select" at bounding box center [312, 303] width 25 height 11
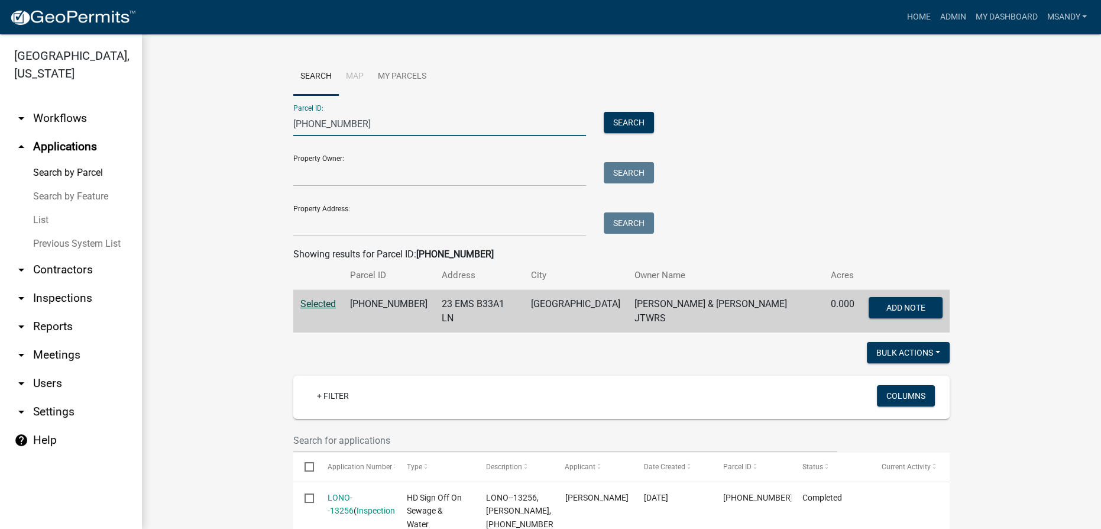
drag, startPoint x: 379, startPoint y: 118, endPoint x: 173, endPoint y: 137, distance: 206.6
click at [170, 137] on wm-workflow-application-search-view "Search Map My Parcels Parcel ID: [PHONE_NUMBER] Search Property Owner: Search P…" at bounding box center [622, 531] width 912 height 946
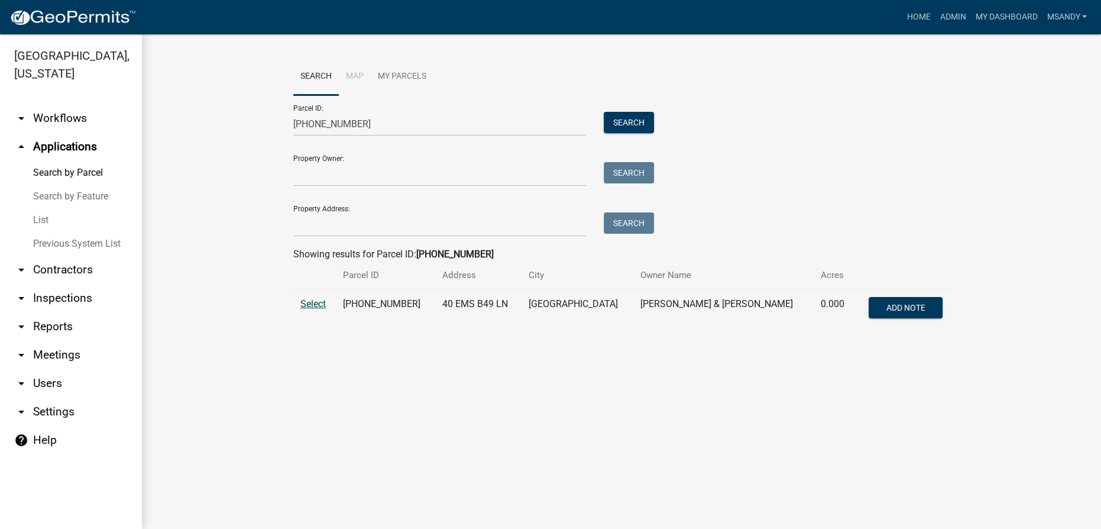
click at [323, 305] on span "Select" at bounding box center [312, 303] width 25 height 11
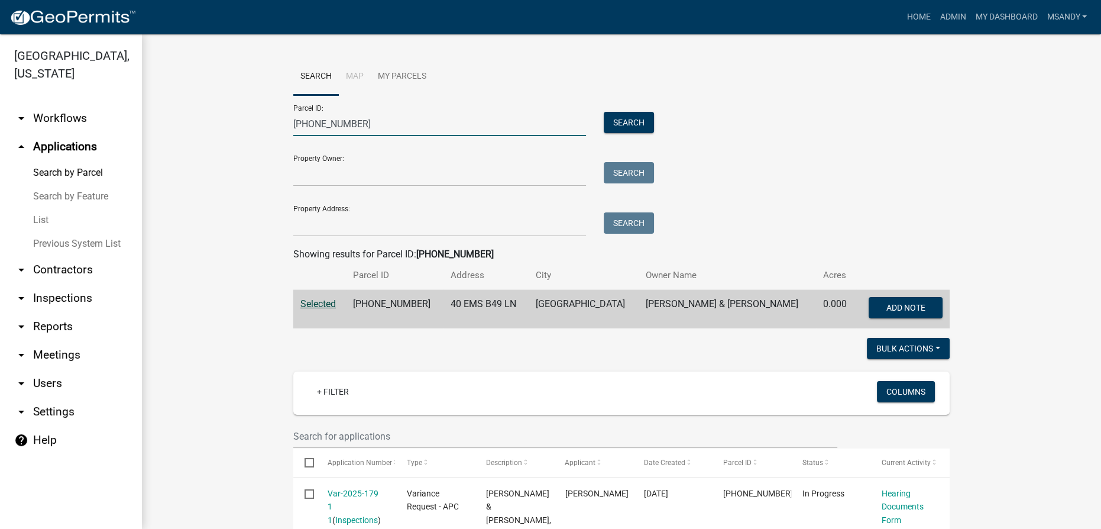
drag, startPoint x: 170, startPoint y: 131, endPoint x: 132, endPoint y: 140, distance: 38.9
click at [132, 140] on div "[GEOGRAPHIC_DATA], [US_STATE] arrow_drop_down Workflows List arrow_drop_up Appl…" at bounding box center [550, 281] width 1101 height 494
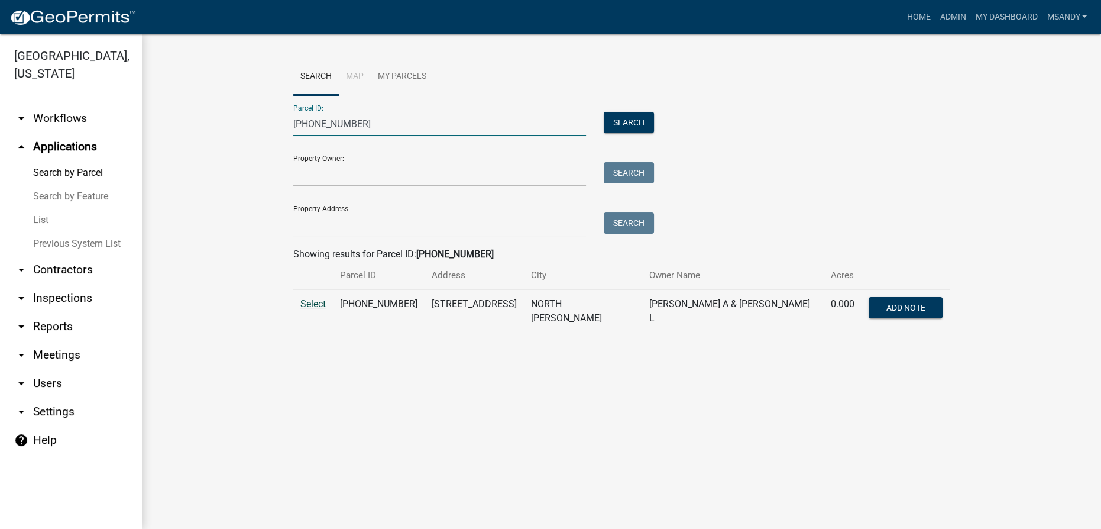
click at [313, 305] on span "Select" at bounding box center [312, 303] width 25 height 11
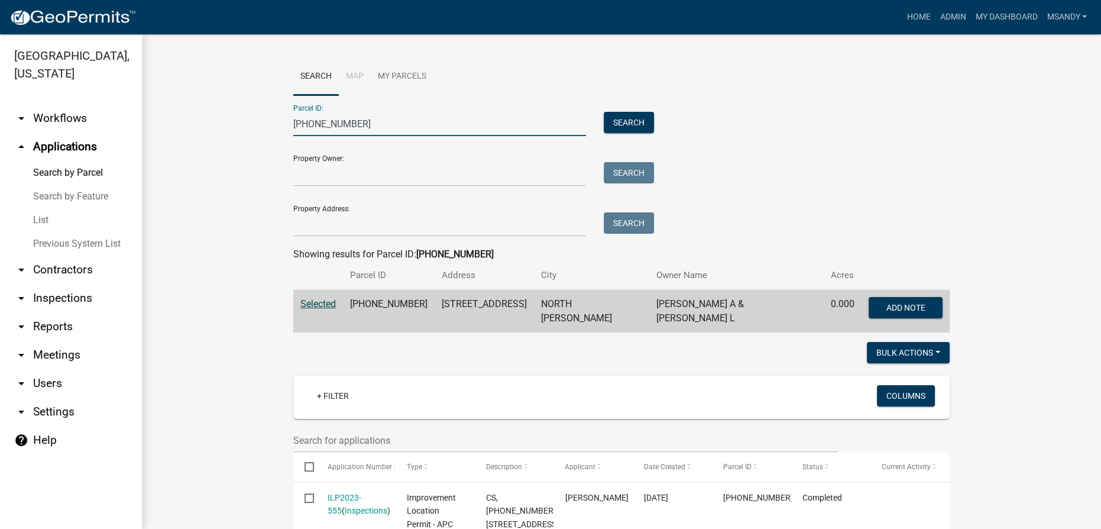
drag, startPoint x: 397, startPoint y: 118, endPoint x: 109, endPoint y: 130, distance: 288.8
click at [115, 130] on div "[GEOGRAPHIC_DATA], [US_STATE] arrow_drop_down Workflows List arrow_drop_up Appl…" at bounding box center [550, 281] width 1101 height 494
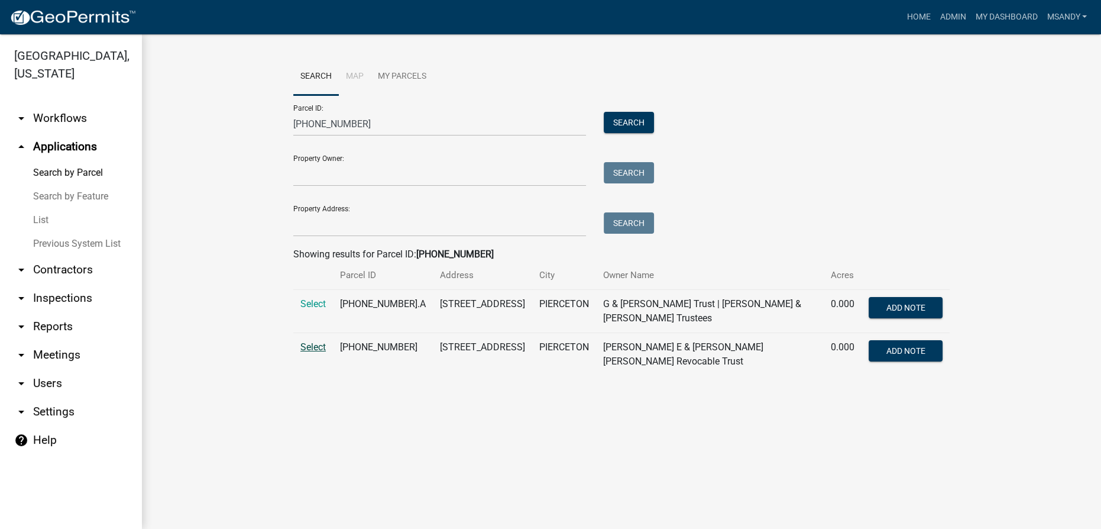
click at [307, 343] on span "Select" at bounding box center [312, 346] width 25 height 11
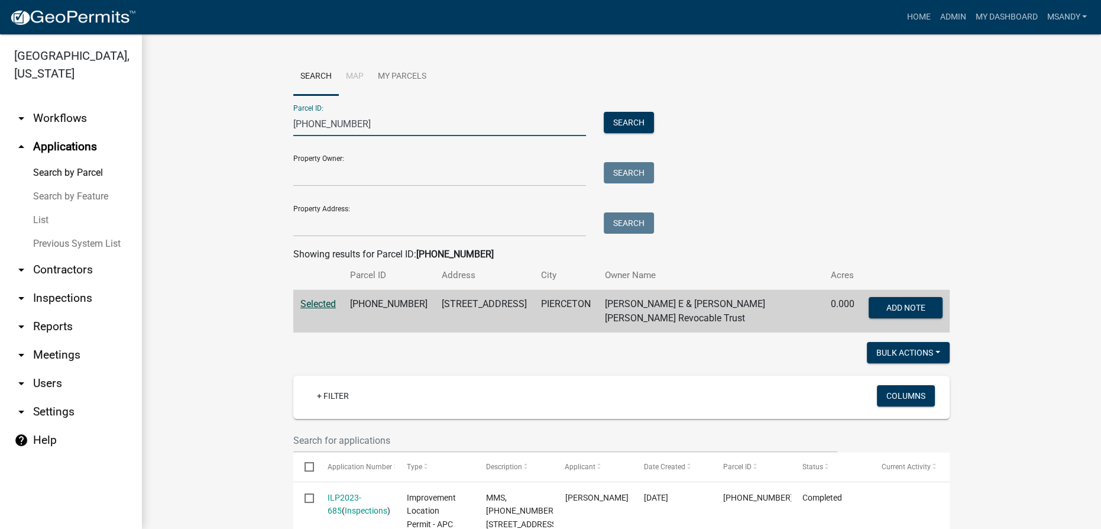
drag, startPoint x: 377, startPoint y: 127, endPoint x: 0, endPoint y: 127, distance: 376.7
click at [0, 127] on div "[GEOGRAPHIC_DATA], [US_STATE] arrow_drop_down Workflows List arrow_drop_up Appl…" at bounding box center [550, 281] width 1101 height 494
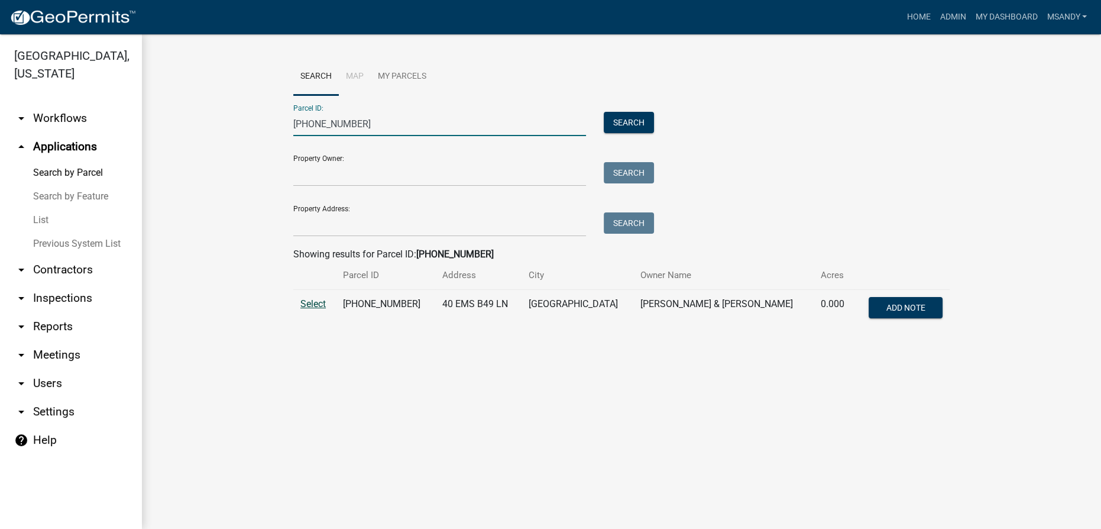
type input "[PHONE_NUMBER]"
click at [310, 304] on span "Select" at bounding box center [312, 303] width 25 height 11
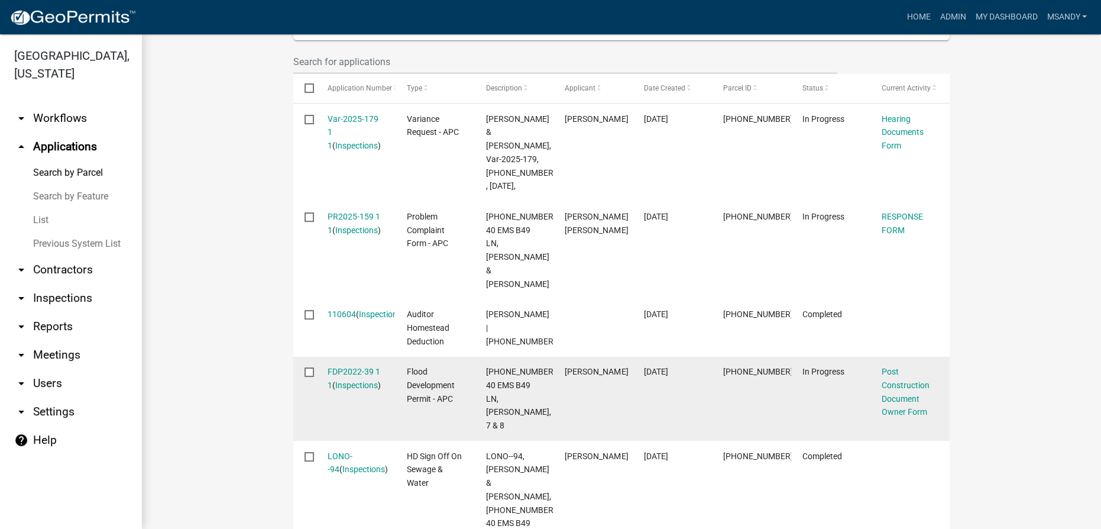
scroll to position [376, 0]
click at [351, 365] on link "FDP2022-39 1 1" at bounding box center [354, 376] width 53 height 23
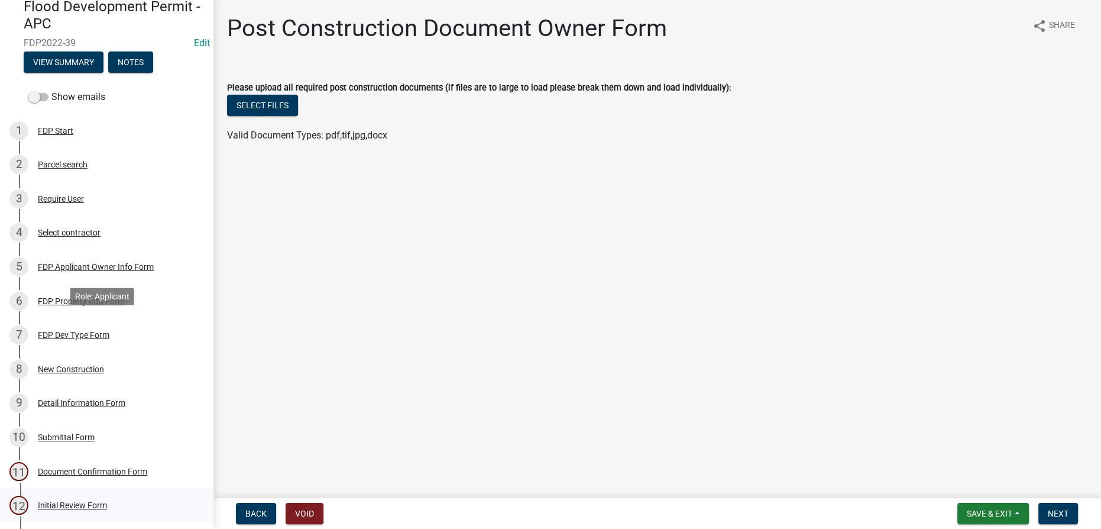
scroll to position [215, 0]
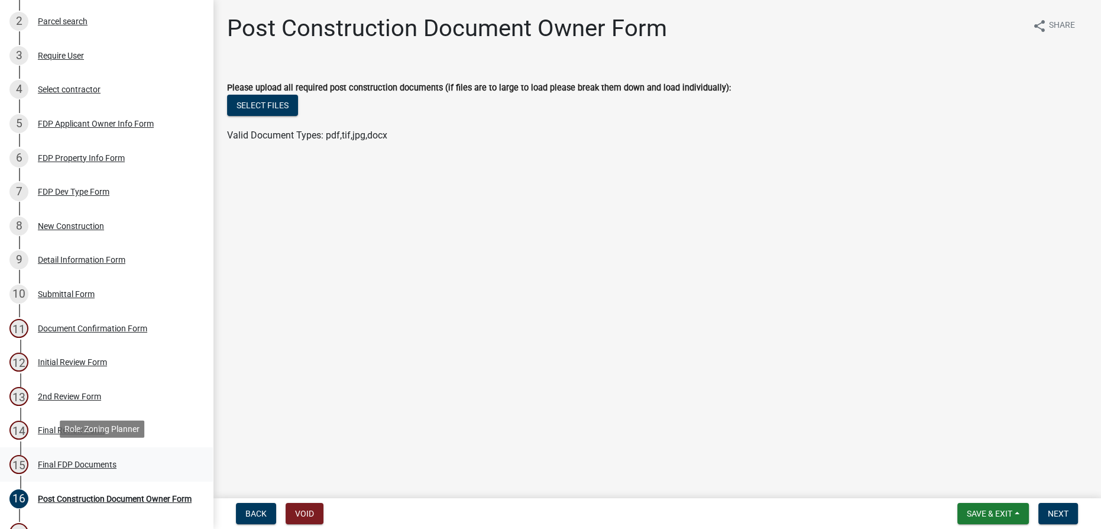
click at [83, 461] on div "Final FDP Documents" at bounding box center [77, 464] width 79 height 8
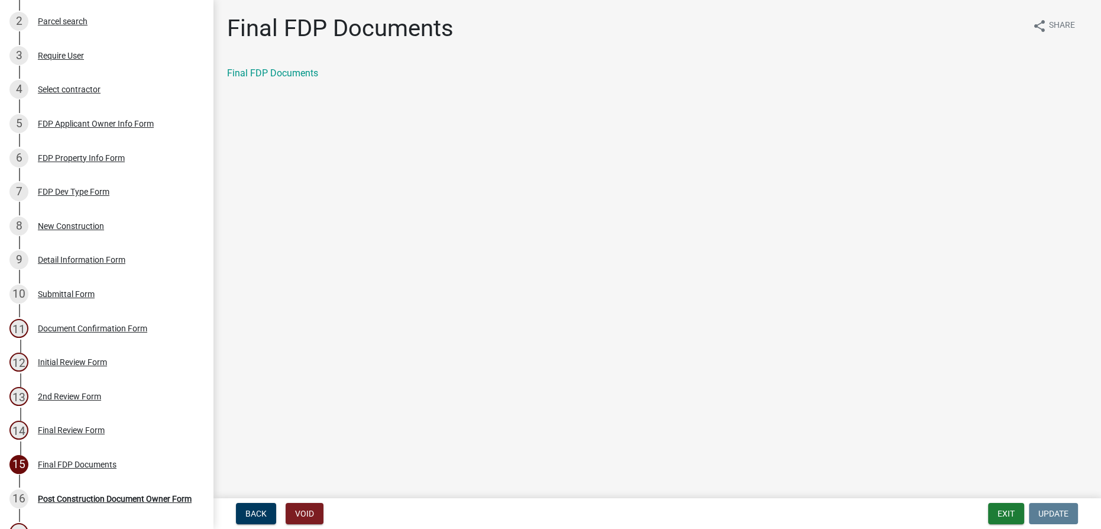
click at [284, 63] on div "Final FDP Documents share Share Final FDP Documents" at bounding box center [657, 57] width 878 height 86
click at [283, 73] on link "Final FDP Documents" at bounding box center [272, 72] width 91 height 11
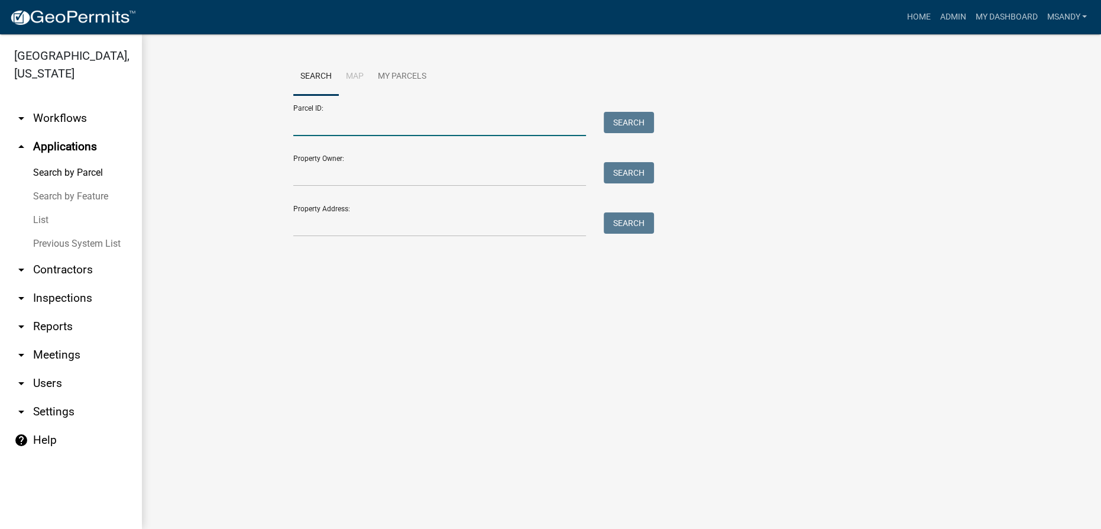
click at [427, 122] on input "Parcel ID:" at bounding box center [439, 124] width 293 height 24
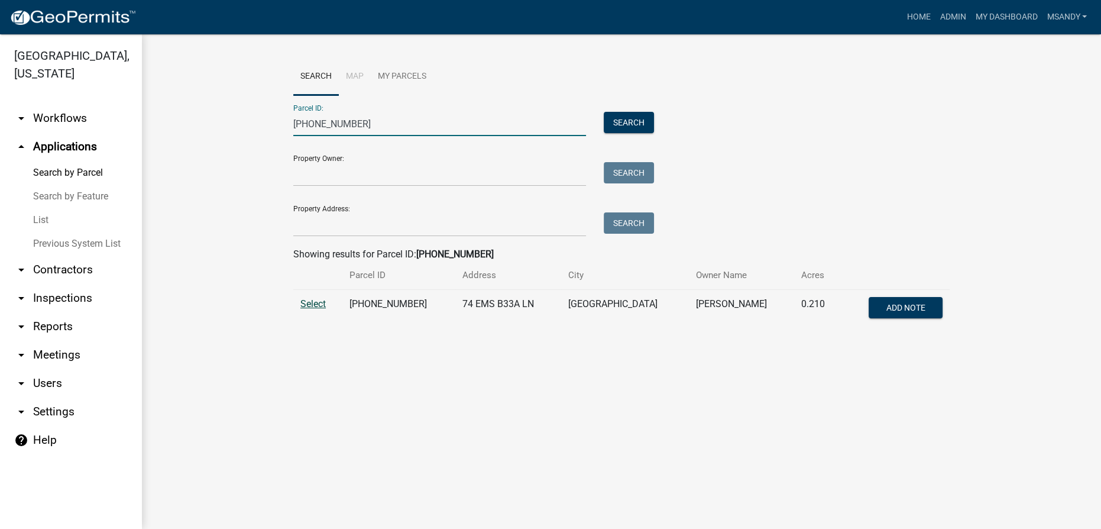
type input "[PHONE_NUMBER]"
click at [310, 309] on span "Select" at bounding box center [312, 303] width 25 height 11
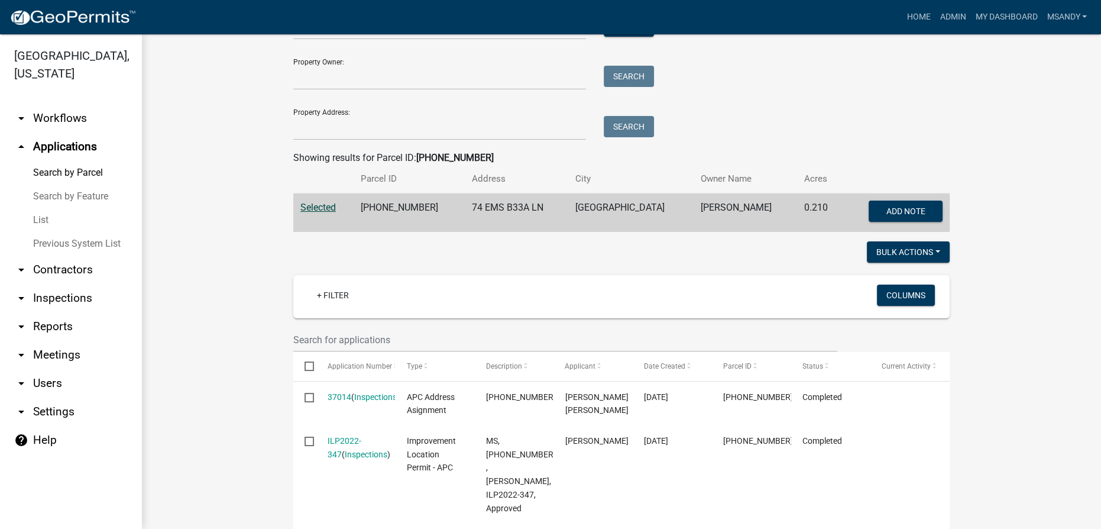
scroll to position [215, 0]
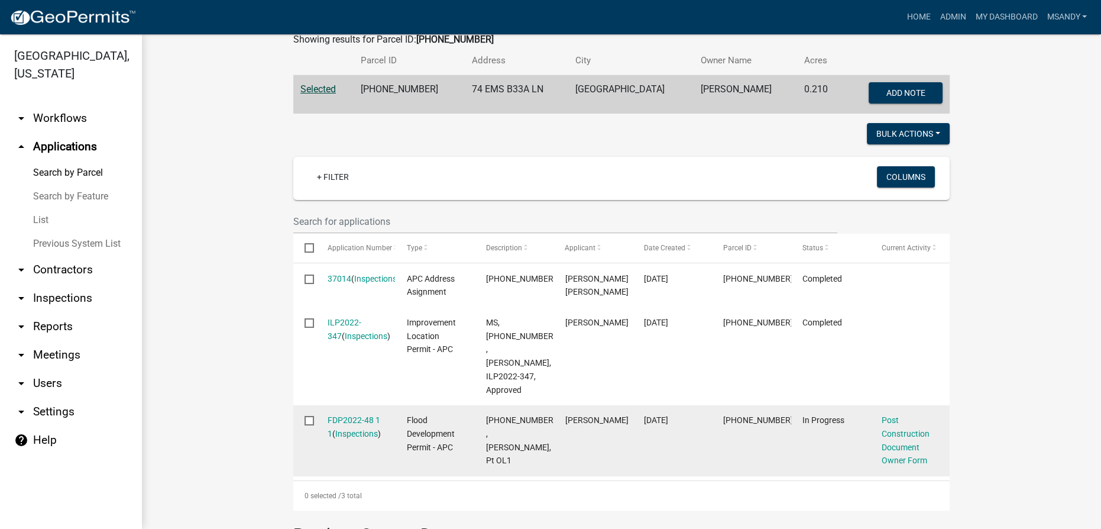
click at [348, 413] on div "FDP2022-48 1 1 ( Inspections )" at bounding box center [356, 426] width 57 height 27
click at [349, 415] on link "FDP2022-48 1 1" at bounding box center [354, 426] width 53 height 23
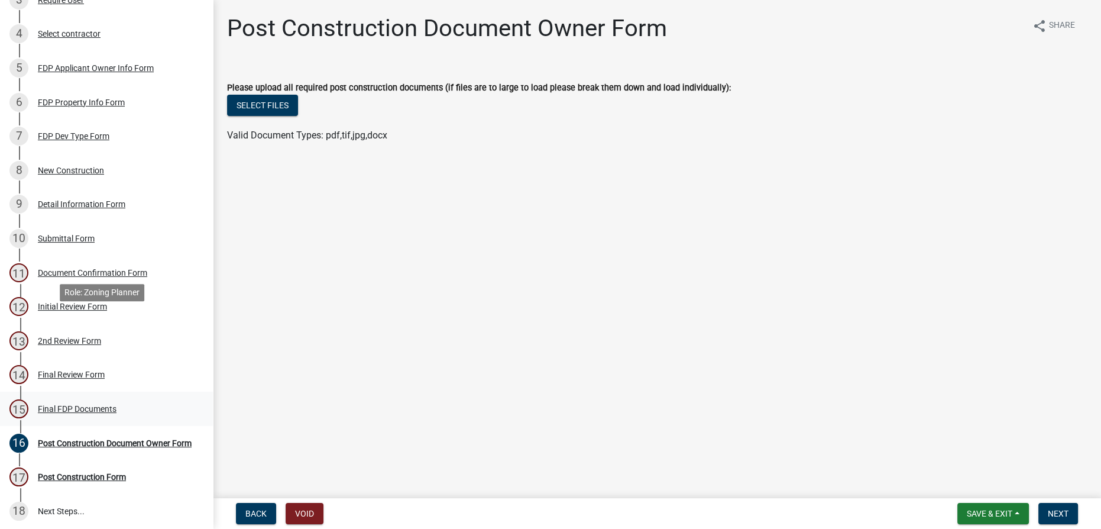
scroll to position [272, 0]
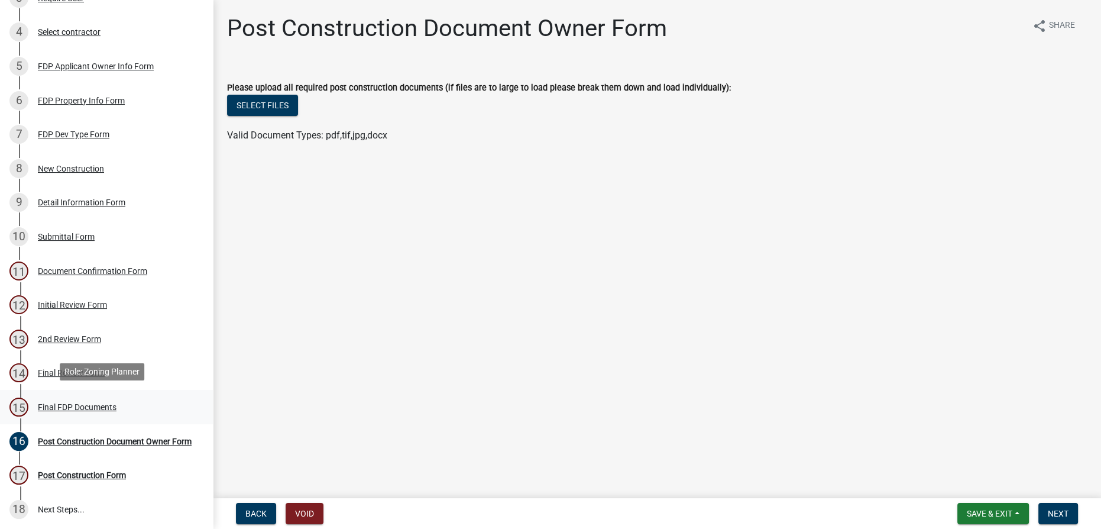
click at [77, 403] on div "Final FDP Documents" at bounding box center [77, 407] width 79 height 8
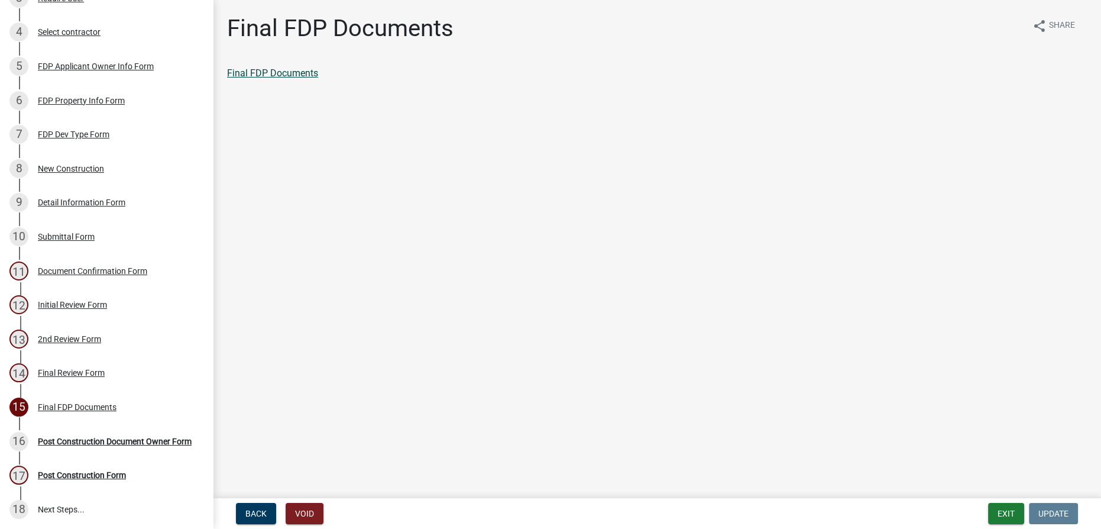
click at [263, 67] on link "Final FDP Documents" at bounding box center [272, 72] width 91 height 11
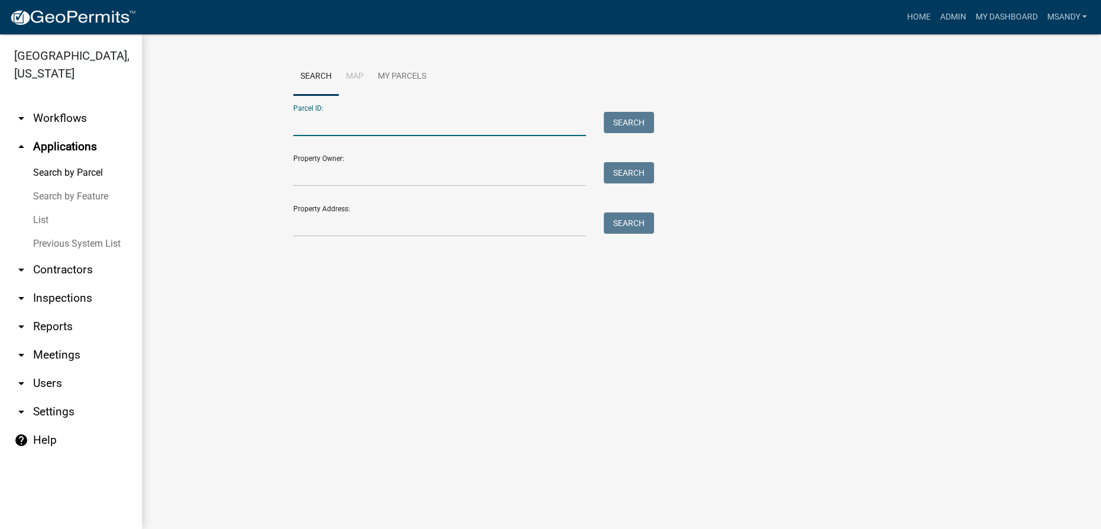
click at [483, 119] on input "Parcel ID:" at bounding box center [439, 124] width 293 height 24
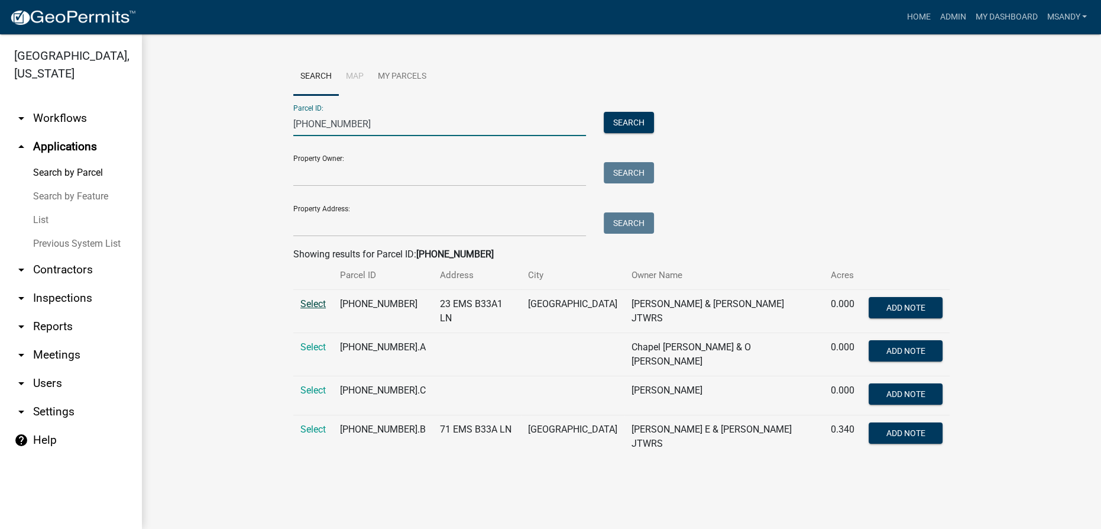
type input "[PHONE_NUMBER]"
click at [317, 302] on span "Select" at bounding box center [312, 303] width 25 height 11
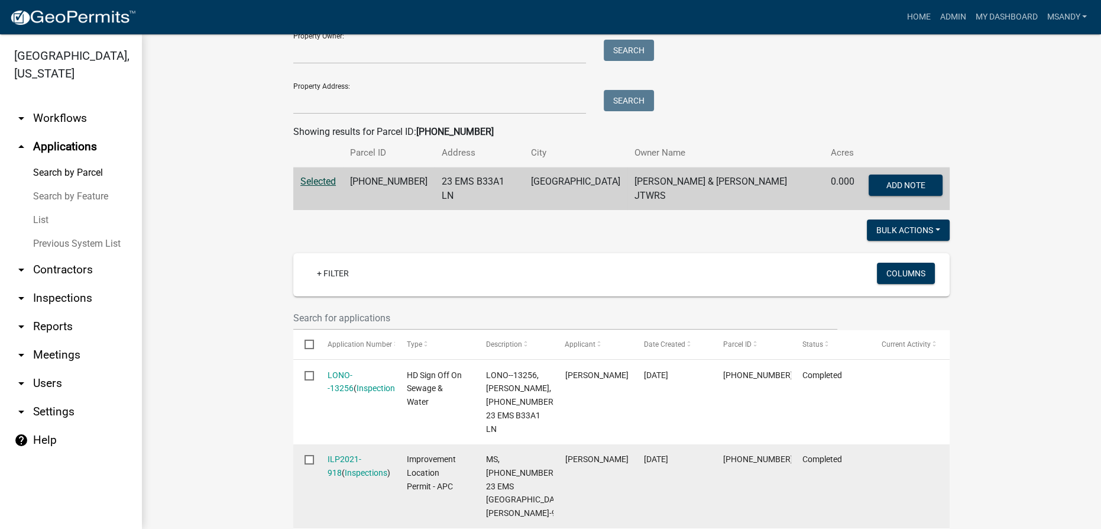
scroll to position [215, 0]
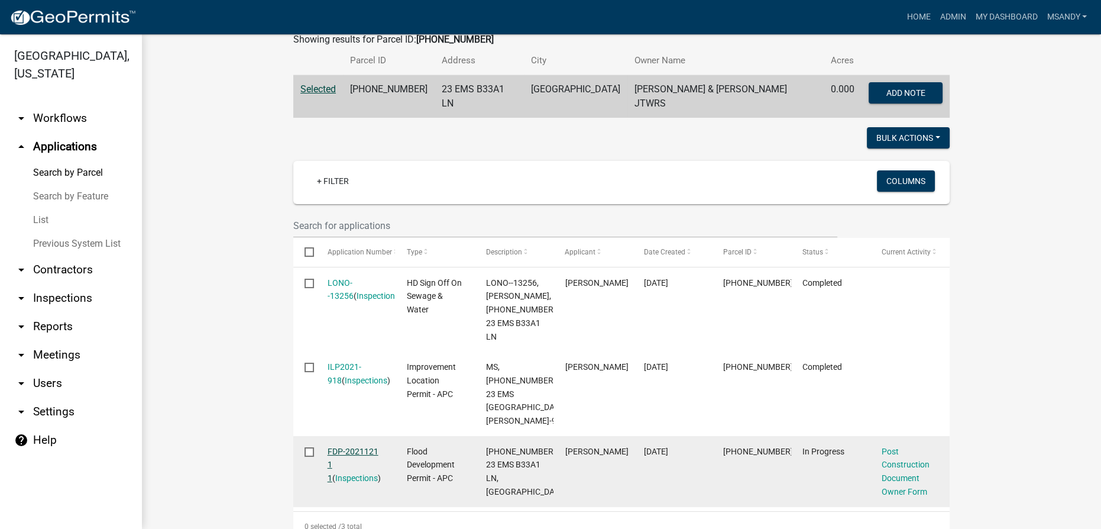
click at [339, 459] on link "FDP-2021121 1 1" at bounding box center [353, 464] width 51 height 37
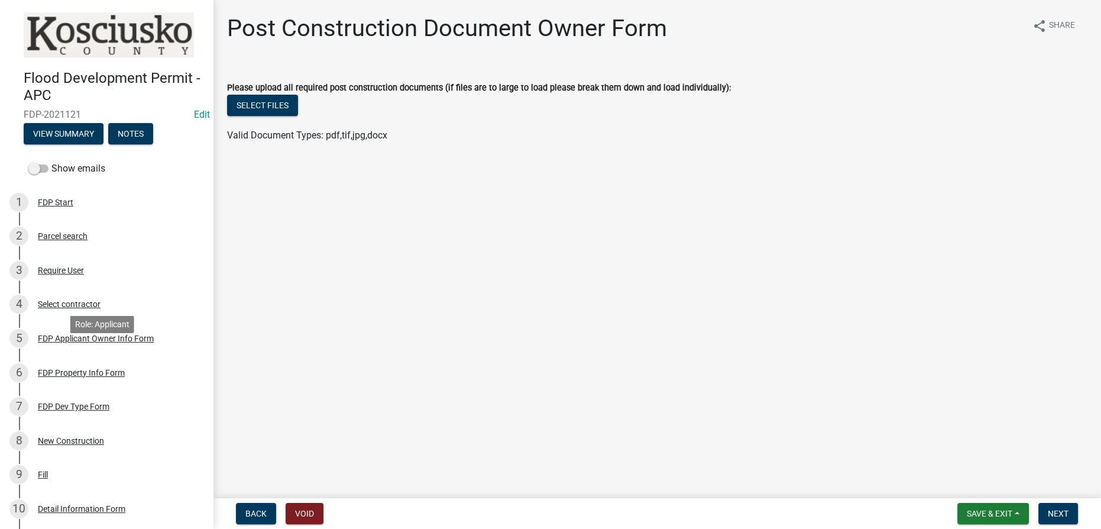
scroll to position [268, 0]
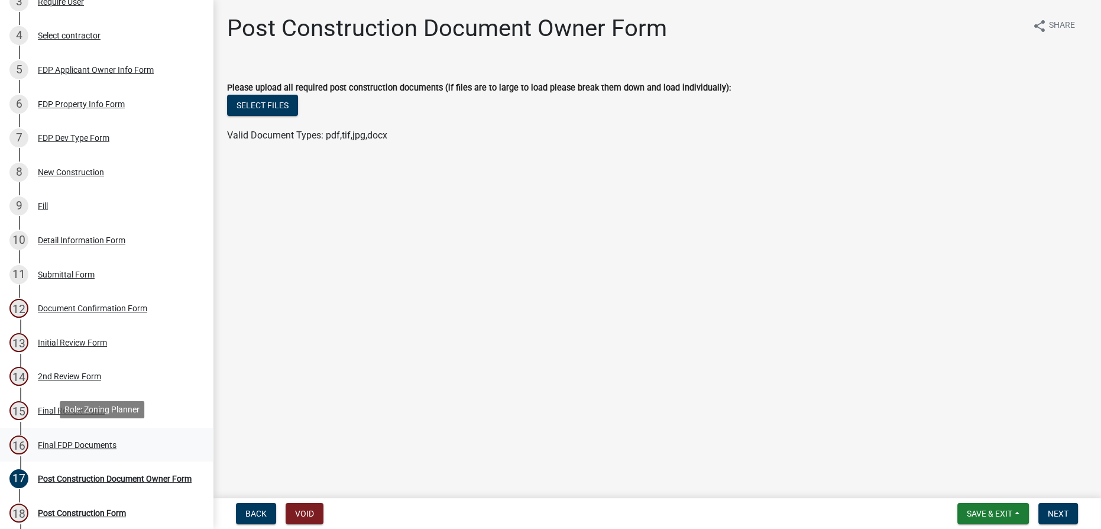
click at [77, 441] on div "Final FDP Documents" at bounding box center [77, 445] width 79 height 8
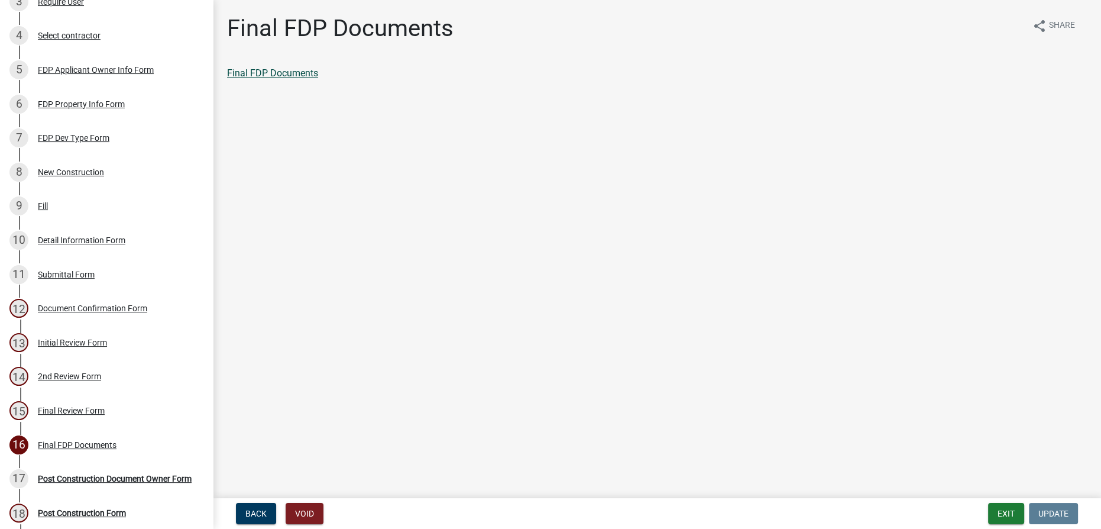
click at [266, 70] on link "Final FDP Documents" at bounding box center [272, 72] width 91 height 11
